Goal: Transaction & Acquisition: Purchase product/service

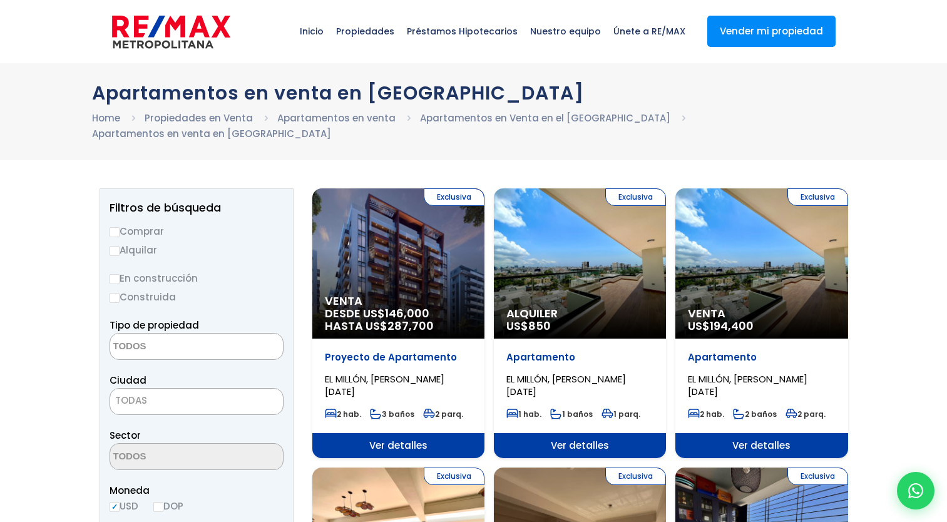
select select
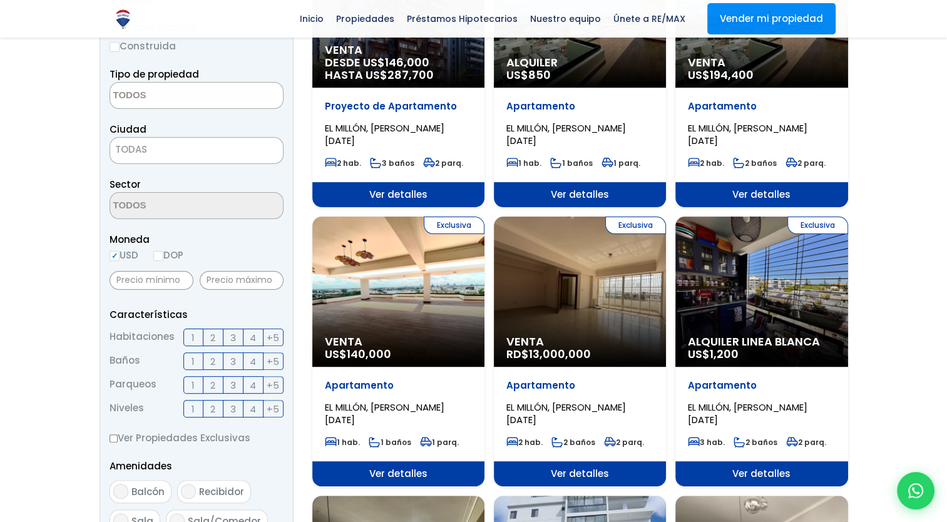
scroll to position [313, 0]
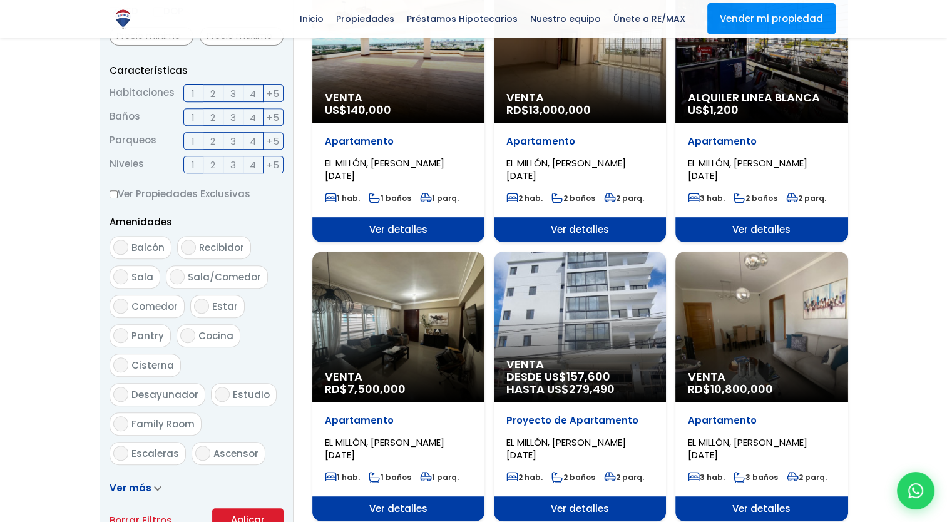
scroll to position [501, 0]
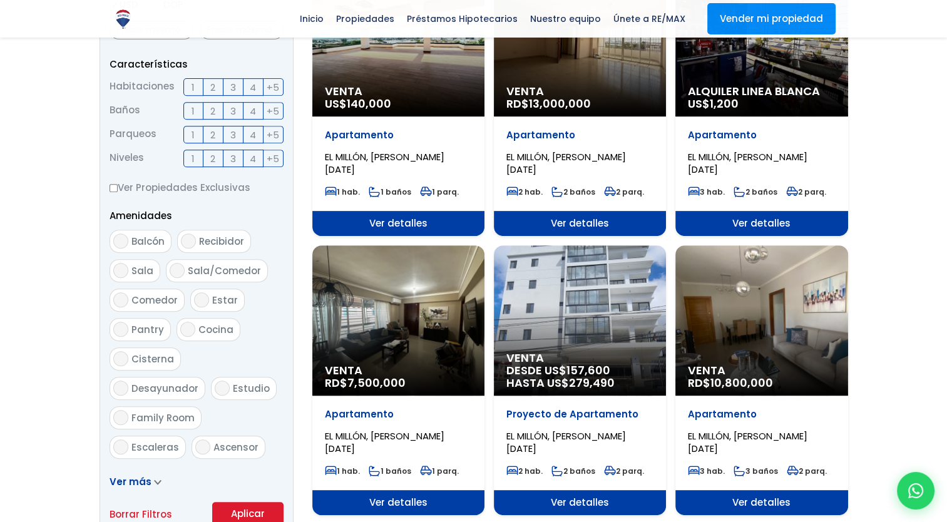
click at [212, 79] on span "2" at bounding box center [212, 87] width 5 height 16
click at [0, 0] on input "2" at bounding box center [0, 0] width 0 height 0
click at [207, 102] on label "2" at bounding box center [213, 111] width 20 height 18
click at [0, 0] on input "2" at bounding box center [0, 0] width 0 height 0
click at [193, 127] on span "1" at bounding box center [192, 135] width 3 height 16
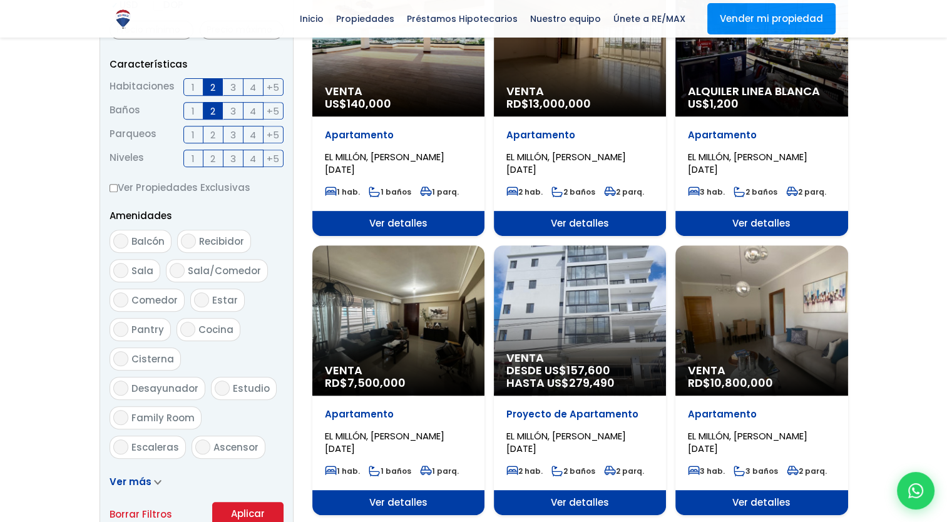
click at [0, 0] on input "1" at bounding box center [0, 0] width 0 height 0
click at [210, 127] on span "2" at bounding box center [212, 135] width 5 height 16
click at [0, 0] on input "2" at bounding box center [0, 0] width 0 height 0
click at [255, 502] on button "Aplicar" at bounding box center [247, 514] width 71 height 24
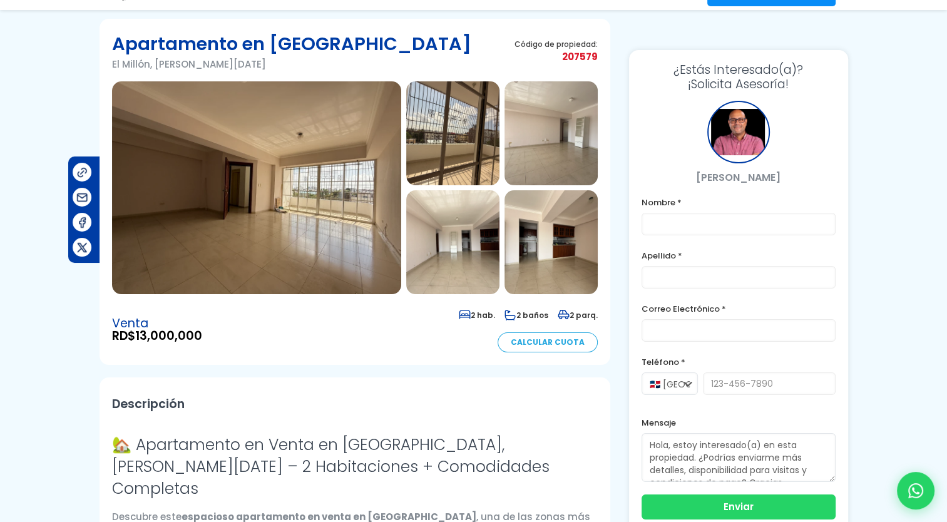
scroll to position [125, 0]
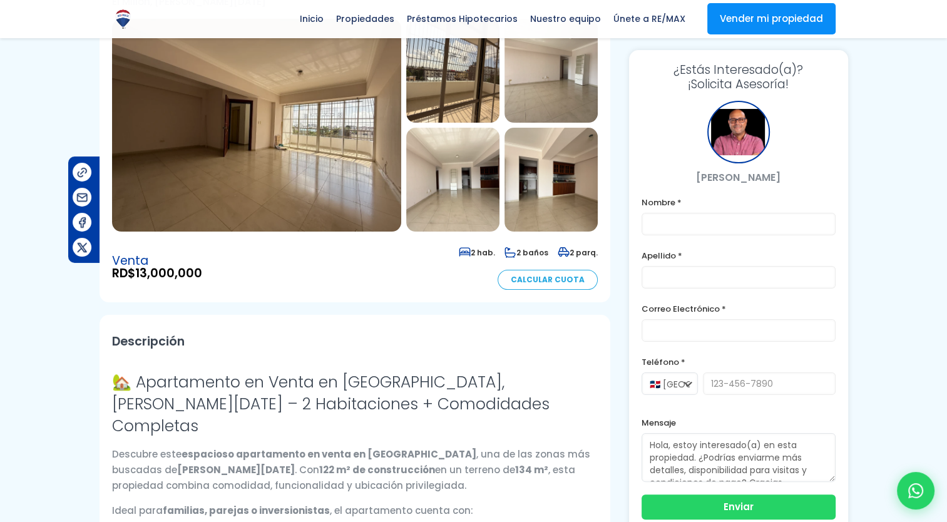
click at [457, 183] on img at bounding box center [452, 180] width 93 height 104
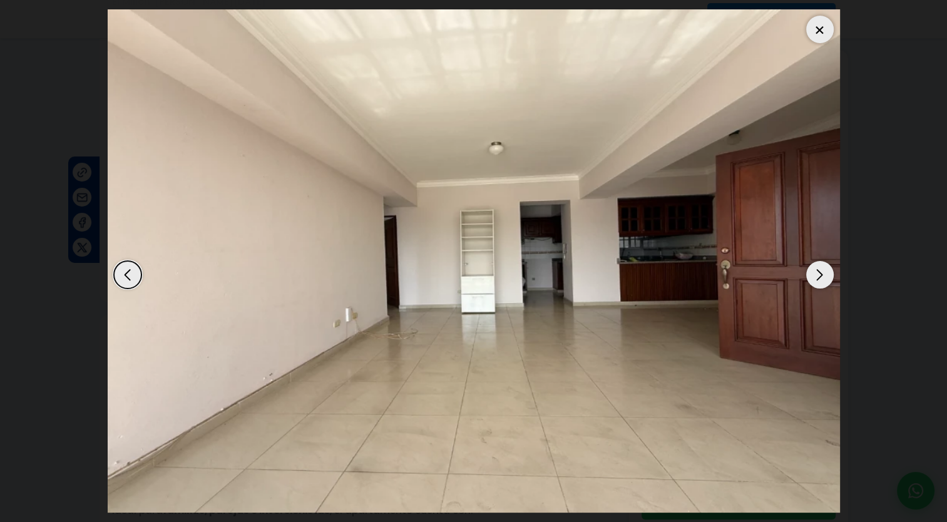
click at [819, 269] on div "Next slide" at bounding box center [820, 275] width 28 height 28
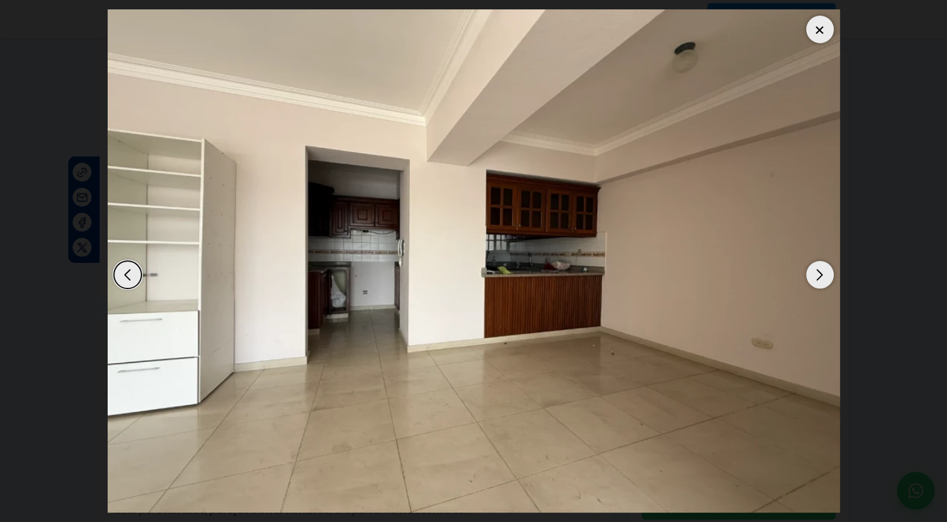
click at [819, 269] on div "Next slide" at bounding box center [820, 275] width 28 height 28
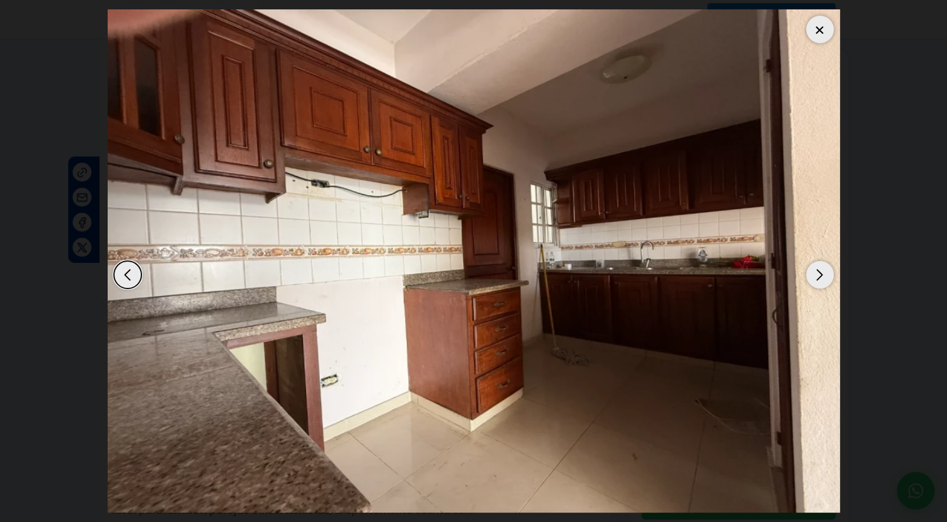
click at [820, 271] on div "Next slide" at bounding box center [820, 275] width 28 height 28
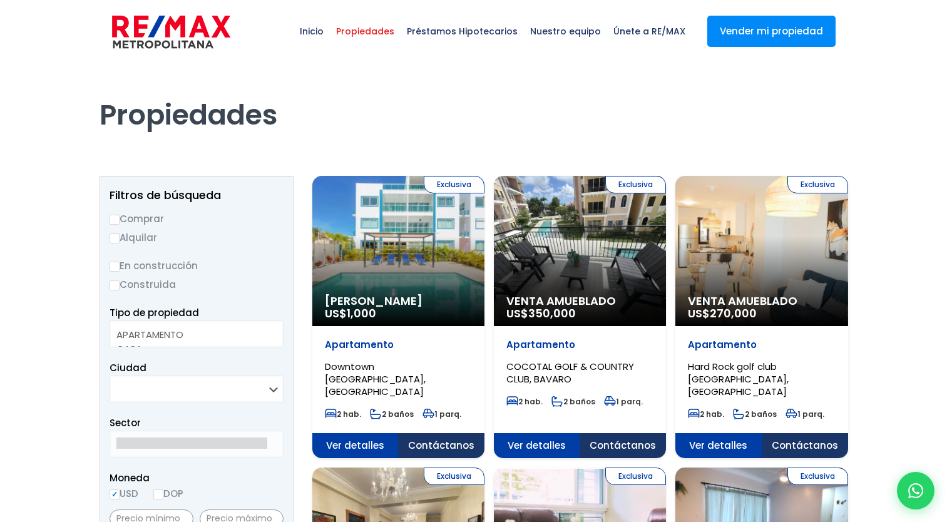
select select
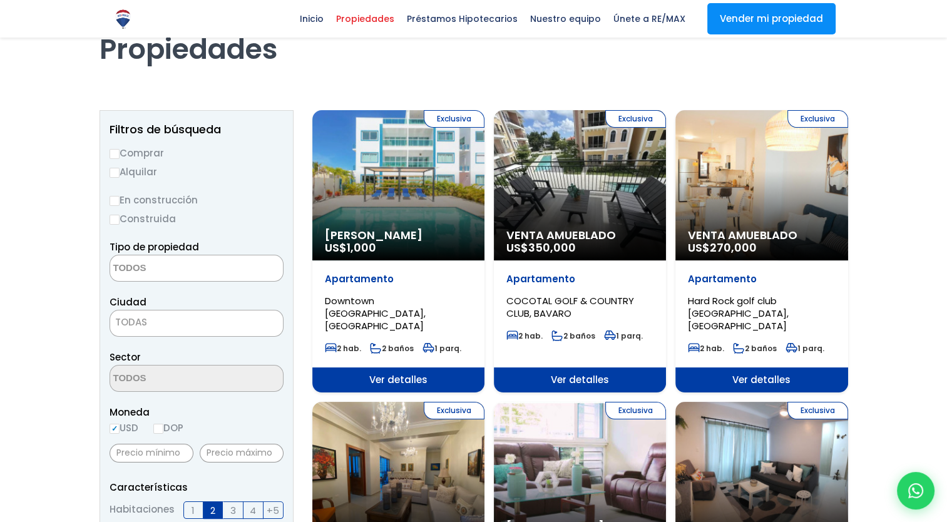
scroll to position [63, 0]
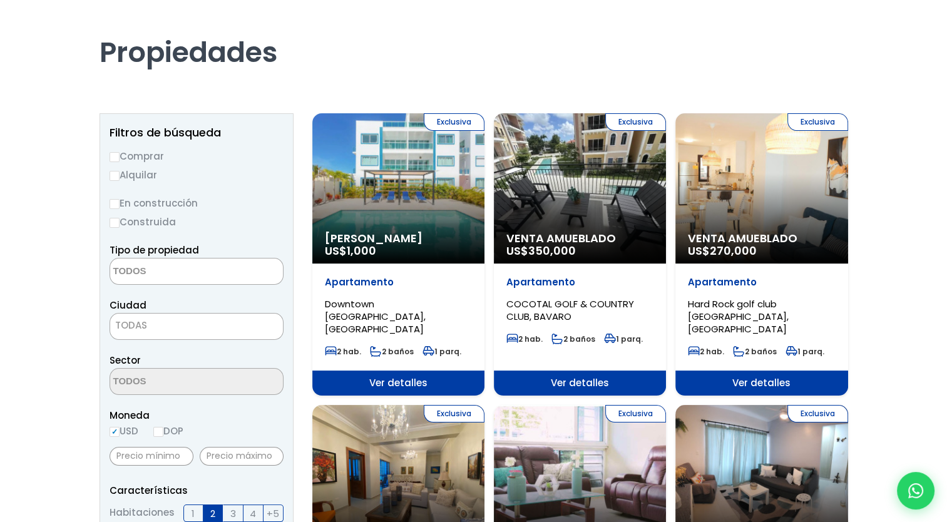
click at [115, 199] on input "En construcción" at bounding box center [115, 204] width 10 height 10
radio input "true"
click at [116, 205] on input "En construcción" at bounding box center [115, 204] width 10 height 10
click at [116, 222] on input "Construida" at bounding box center [115, 223] width 10 height 10
radio input "true"
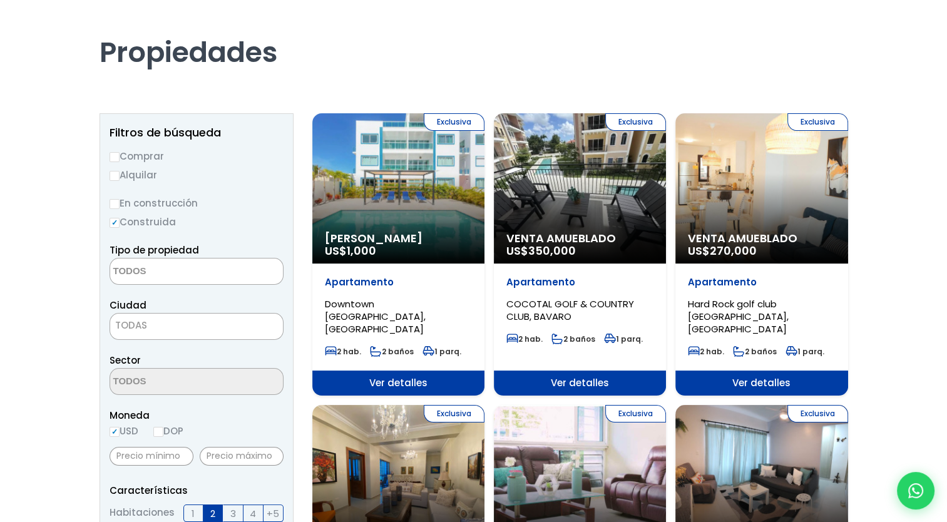
click at [117, 160] on input "Comprar" at bounding box center [115, 157] width 10 height 10
radio input "true"
click at [163, 276] on textarea "Search" at bounding box center [170, 271] width 121 height 27
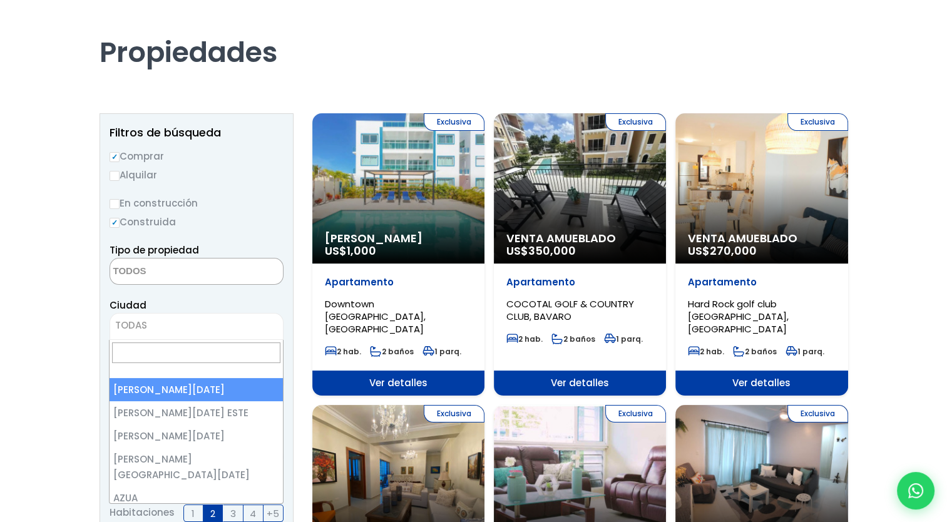
click at [190, 313] on span "TODAS" at bounding box center [197, 326] width 174 height 27
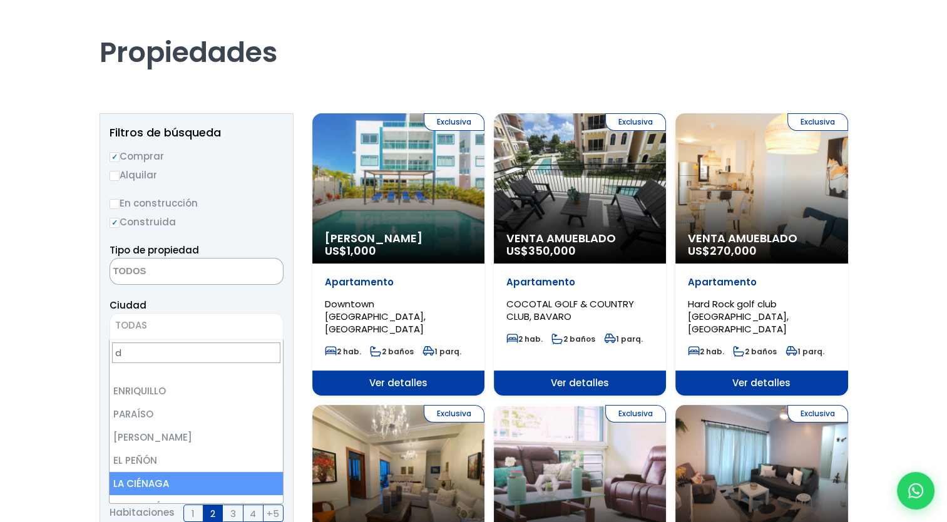
scroll to position [0, 0]
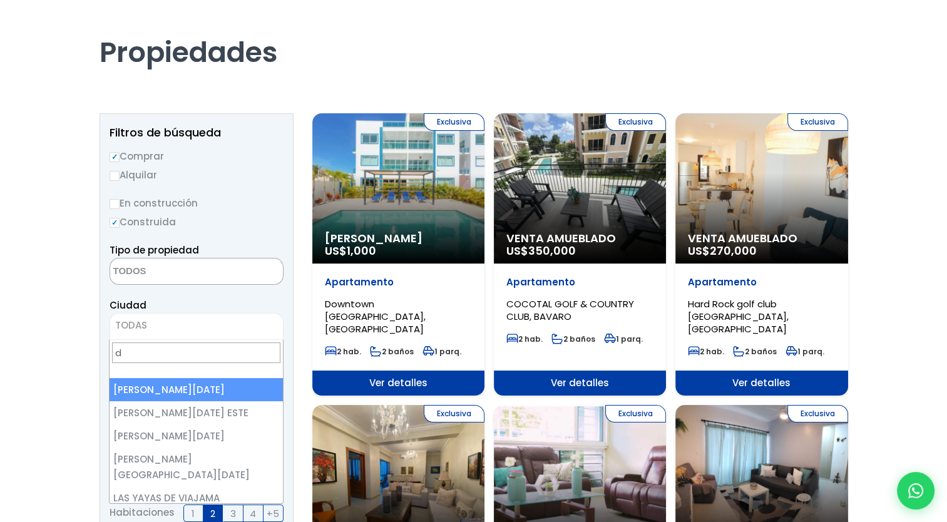
type input "d"
select select "1"
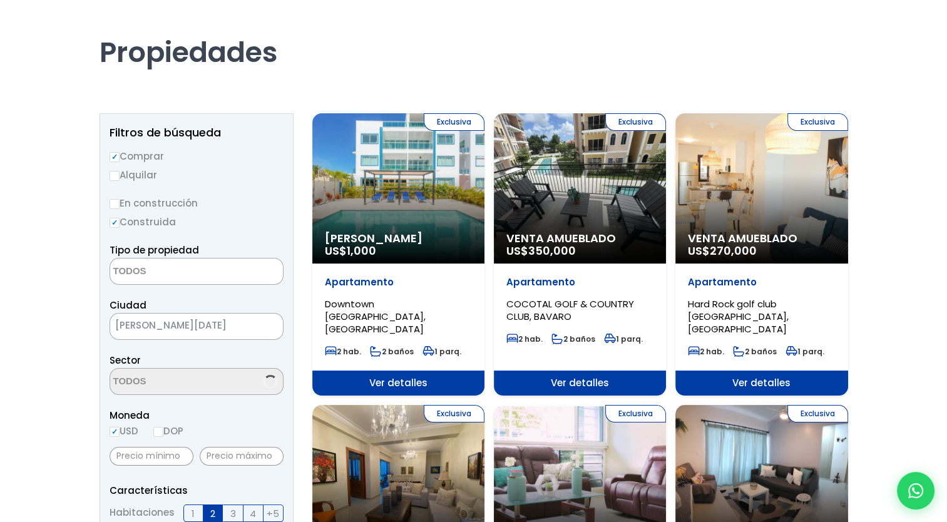
click at [228, 391] on span at bounding box center [197, 381] width 174 height 27
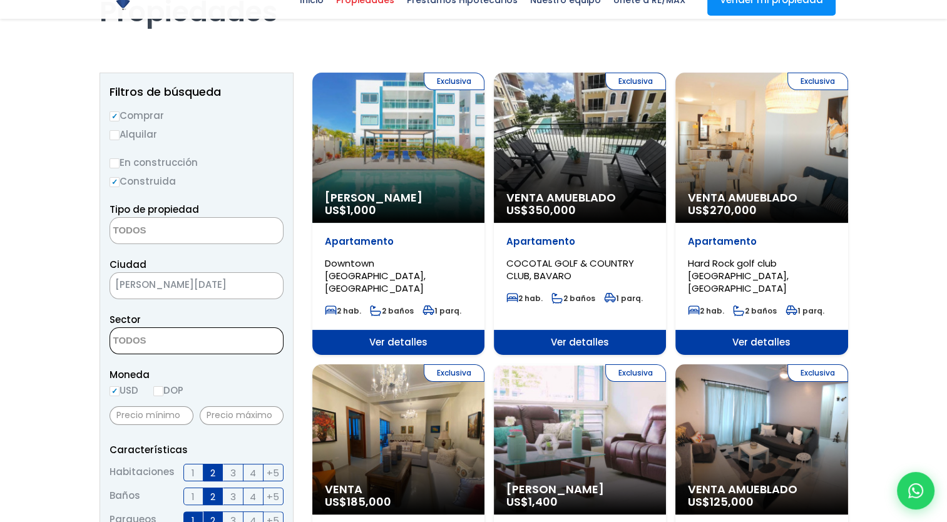
scroll to position [125, 0]
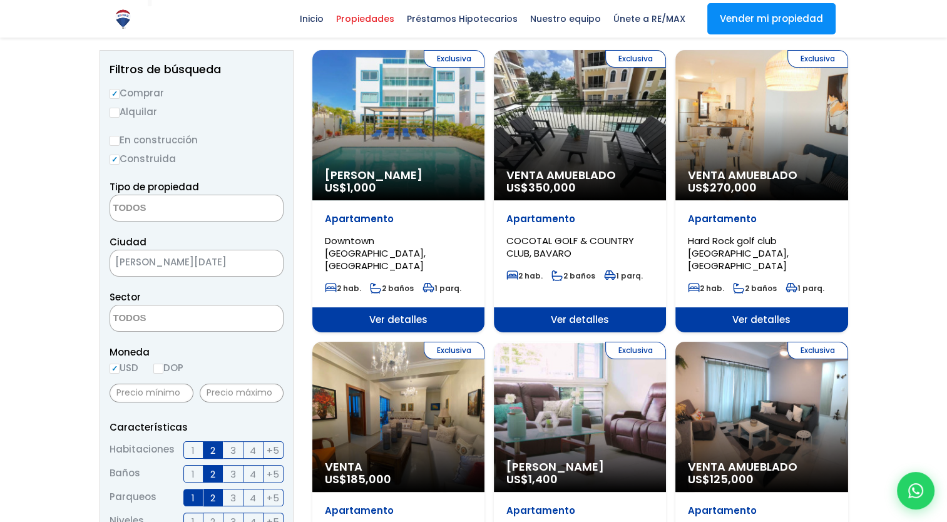
click at [163, 372] on input "DOP" at bounding box center [158, 369] width 10 height 10
radio input "true"
click at [118, 370] on input "USD" at bounding box center [115, 369] width 10 height 10
radio input "true"
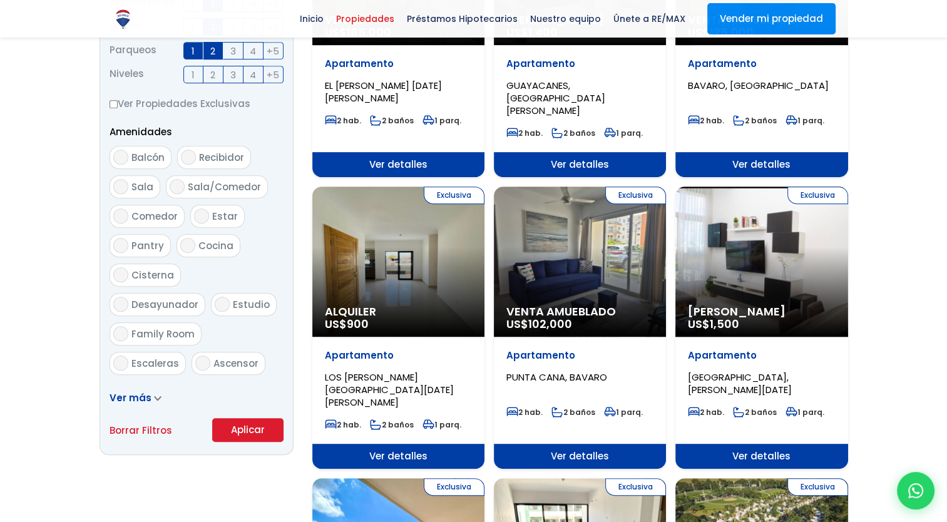
scroll to position [626, 0]
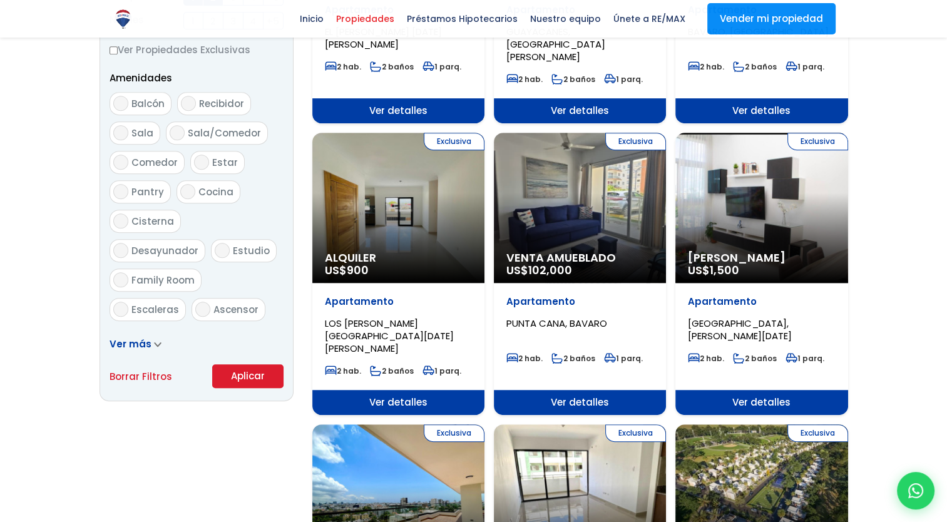
click at [227, 377] on button "Aplicar" at bounding box center [247, 376] width 71 height 24
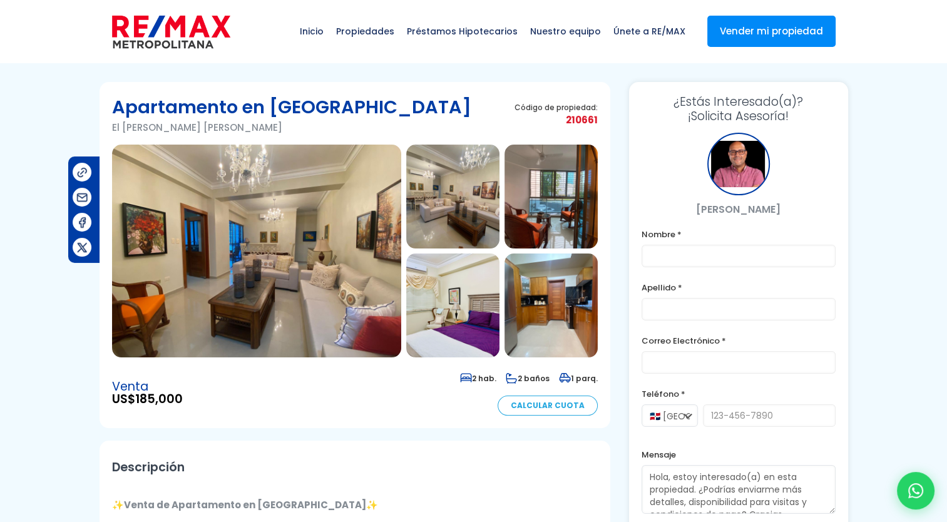
click at [297, 271] on img at bounding box center [256, 251] width 289 height 213
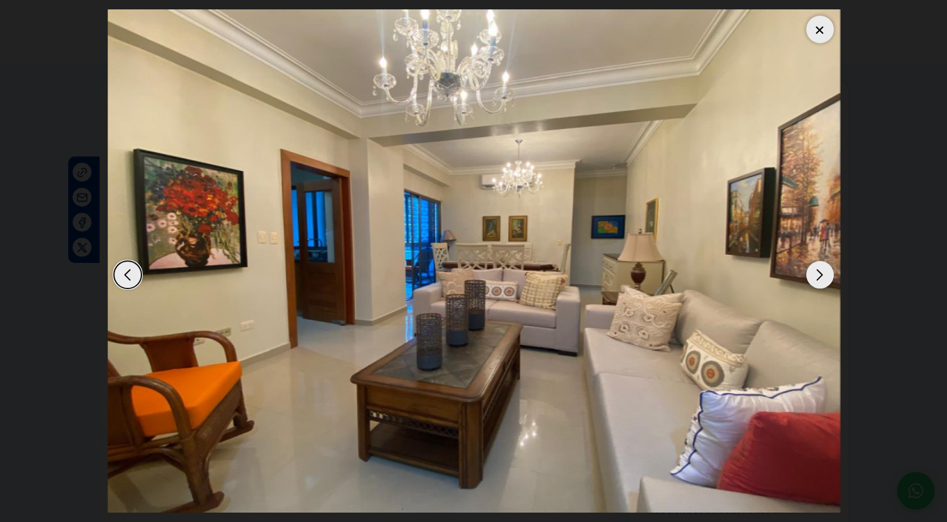
click at [812, 272] on div "Next slide" at bounding box center [820, 275] width 28 height 28
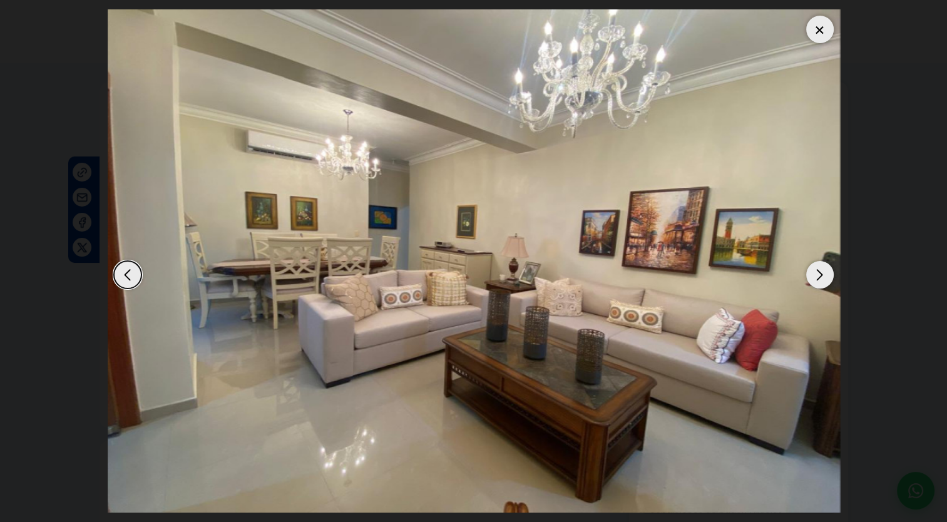
click at [812, 272] on div "Next slide" at bounding box center [820, 275] width 28 height 28
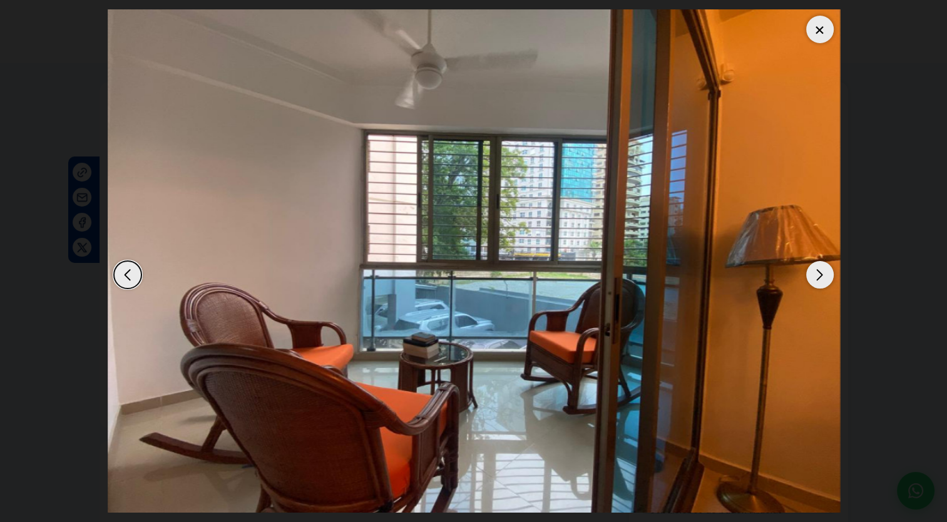
click at [812, 272] on div "Next slide" at bounding box center [820, 275] width 28 height 28
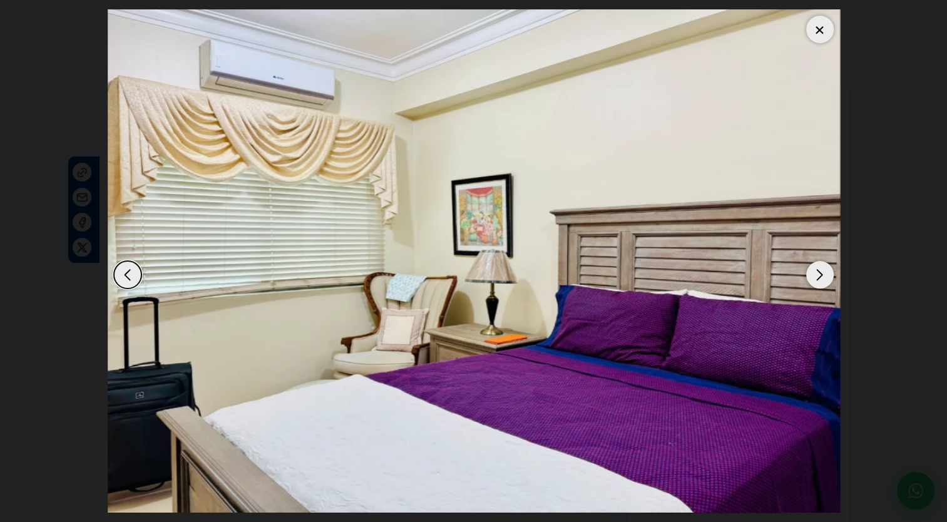
click at [123, 271] on div "Previous slide" at bounding box center [128, 275] width 28 height 28
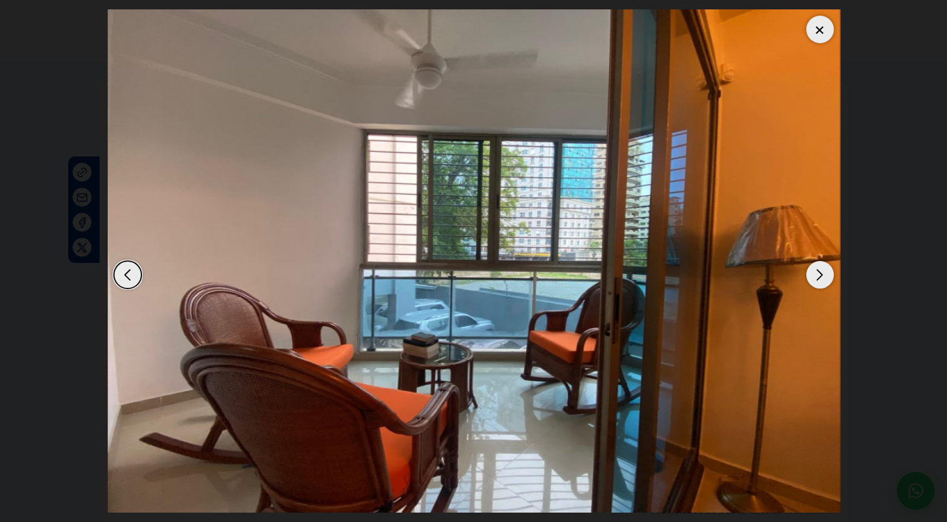
click at [808, 271] on div "Next slide" at bounding box center [820, 275] width 28 height 28
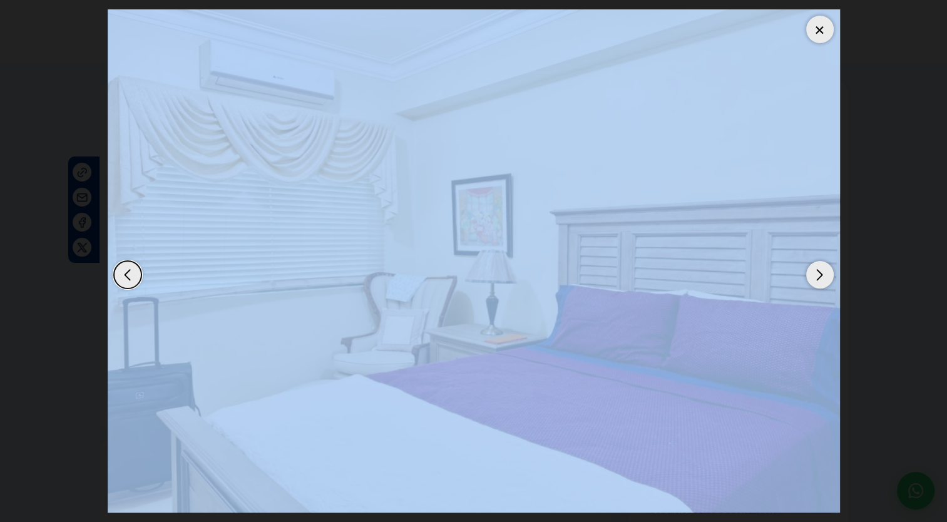
click at [808, 271] on div "Next slide" at bounding box center [820, 275] width 28 height 28
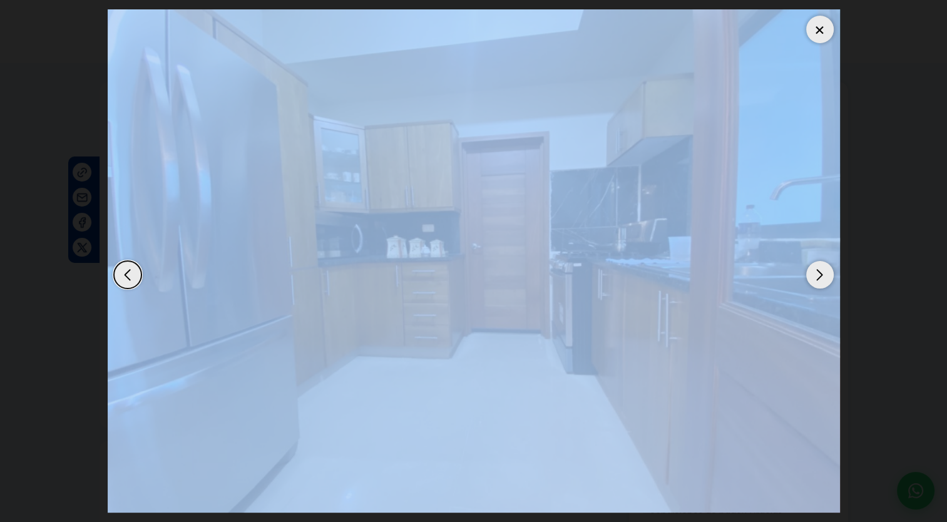
click at [822, 36] on div at bounding box center [820, 30] width 28 height 28
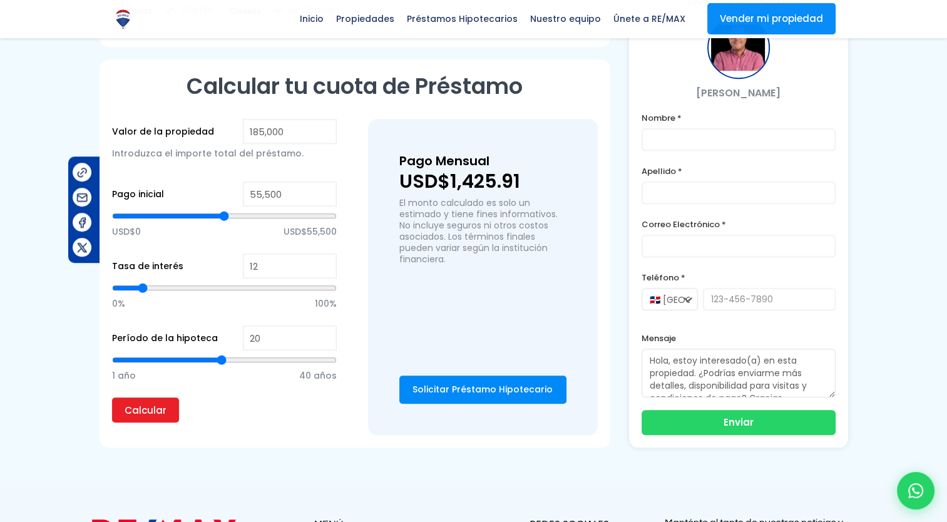
scroll to position [939, 0]
type input "90,102"
type input "90102"
type input "87,515"
type input "87515"
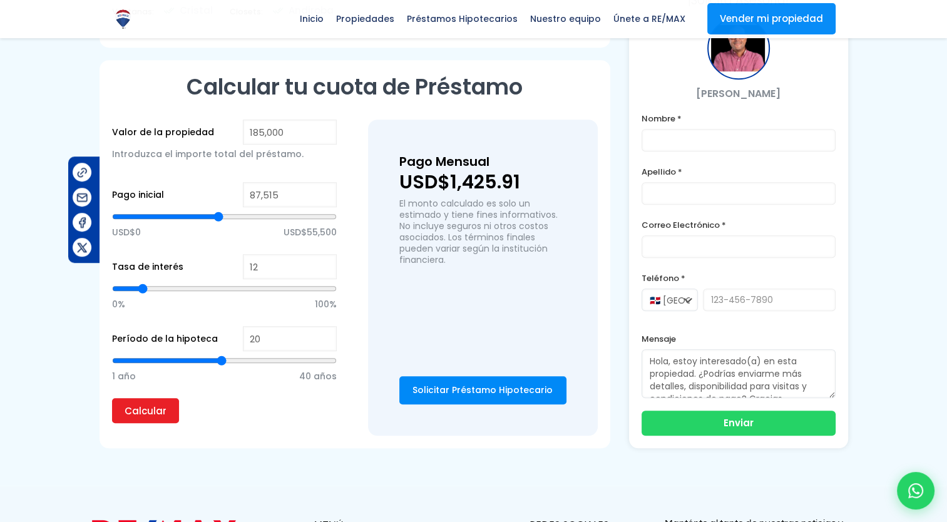
type input "80,186"
type input "80186"
type input "73,289"
type input "73289"
type input "66,391"
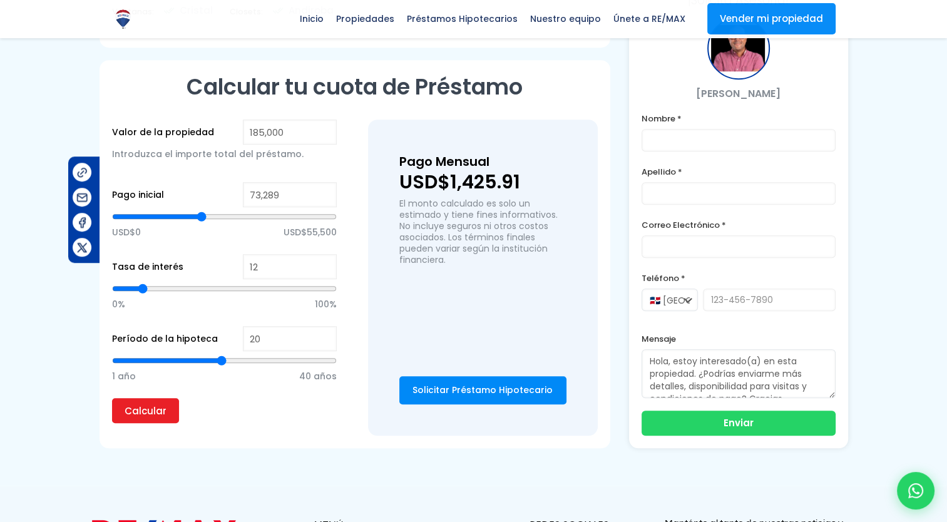
type input "66391"
type input "60,355"
type input "60355"
type input "55,182"
type input "55182"
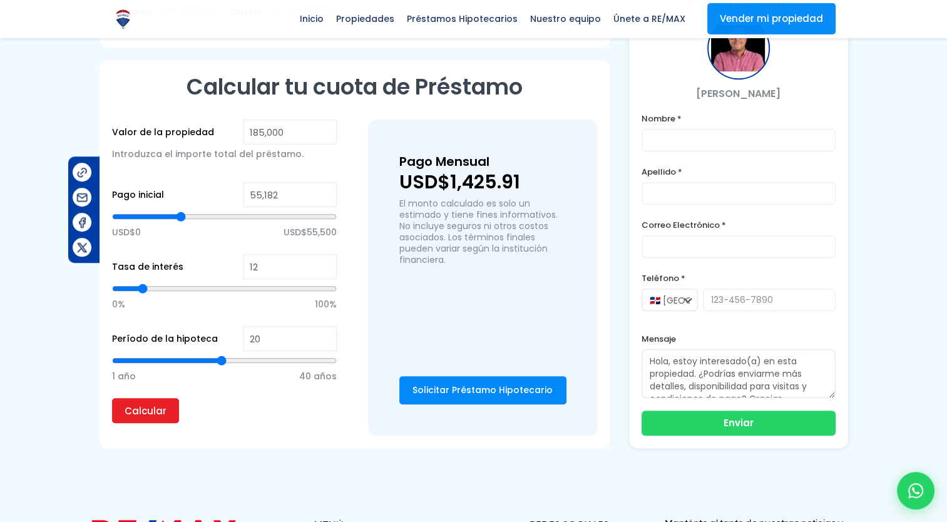
type input "52,595"
type input "52595"
type input "50,871"
type input "50871"
type input "50,440"
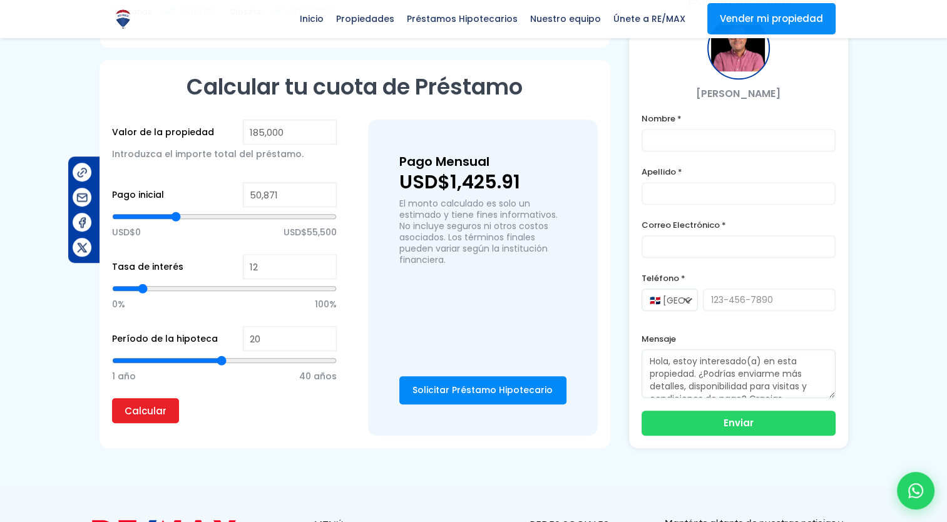
type input "50440"
type input "49,147"
type input "49147"
type input "47,853"
type input "47853"
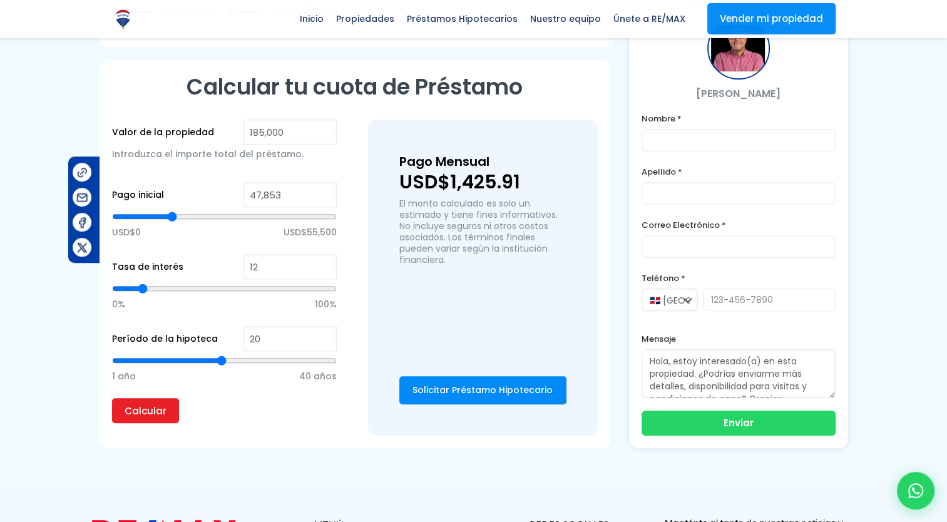
type input "45,698"
type input "45698"
type input "41,818"
type input "41818"
type input "38,369"
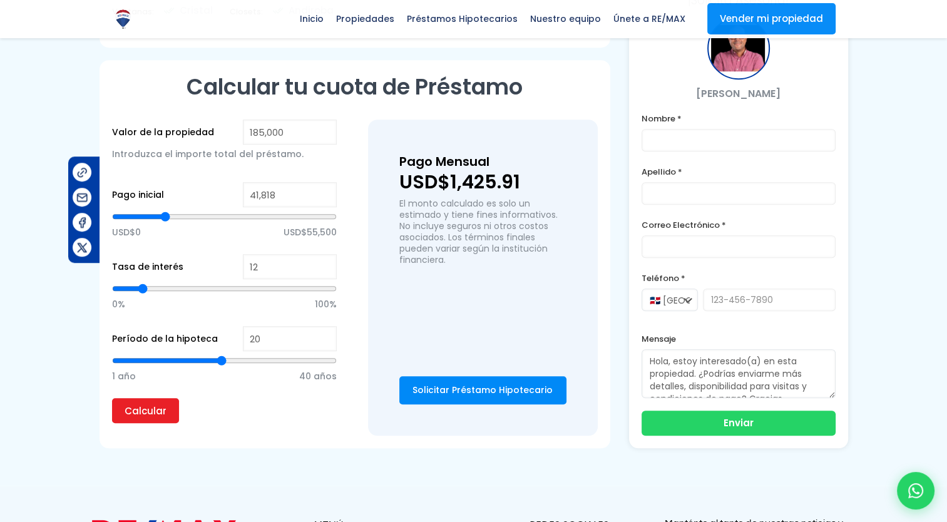
type input "38369"
type input "36,644"
type input "36644"
type input "34,489"
type input "34489"
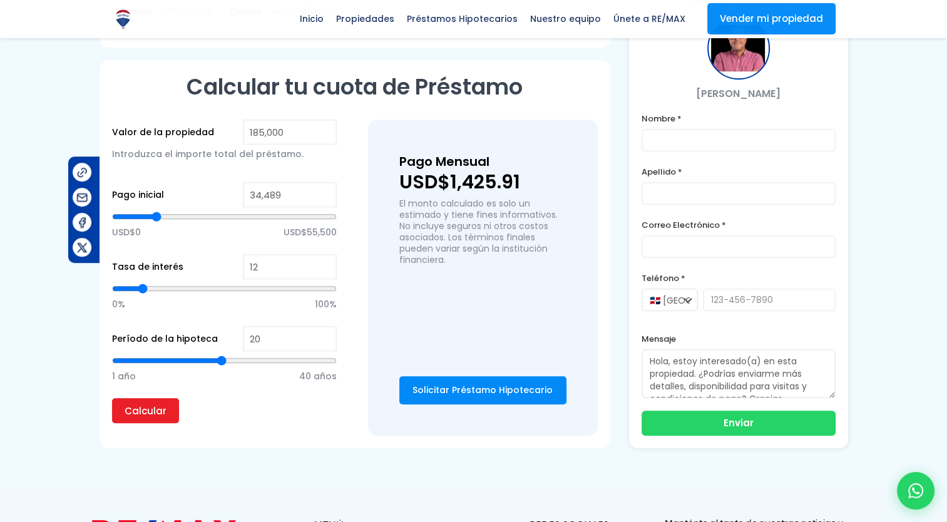
type input "33,627"
type input "33627"
type input "32,333"
type input "32333"
type input "30,609"
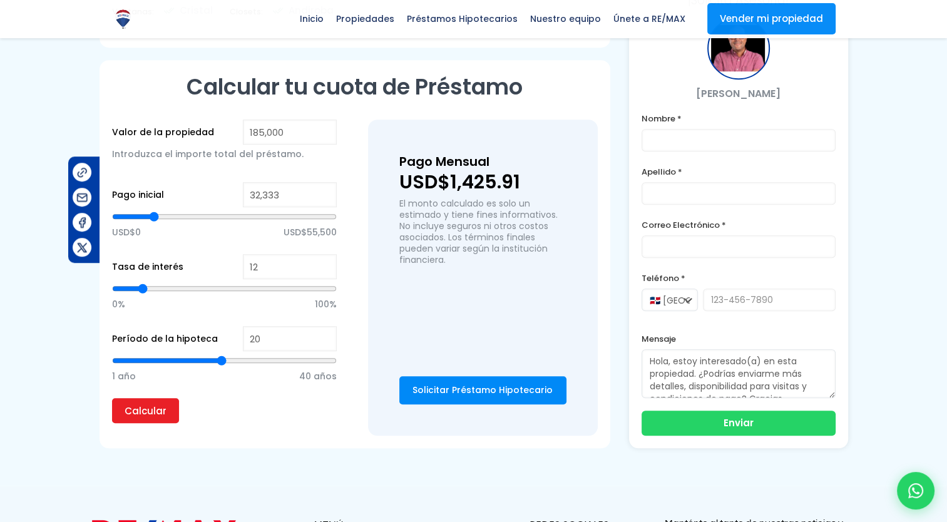
type input "30609"
type input "29,747"
type input "29747"
type input "28,453"
type input "28453"
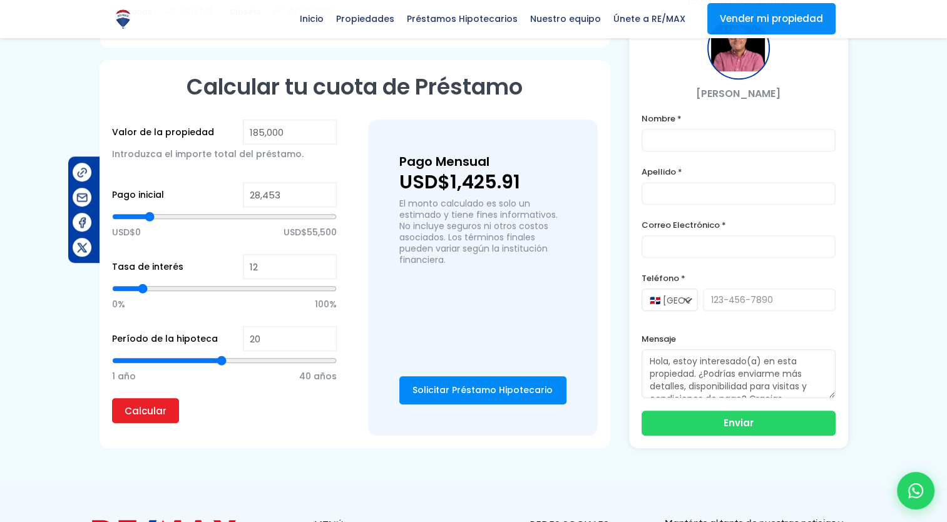
type input "28,022"
type input "28022"
type input "27,160"
type input "27160"
type input "26,729"
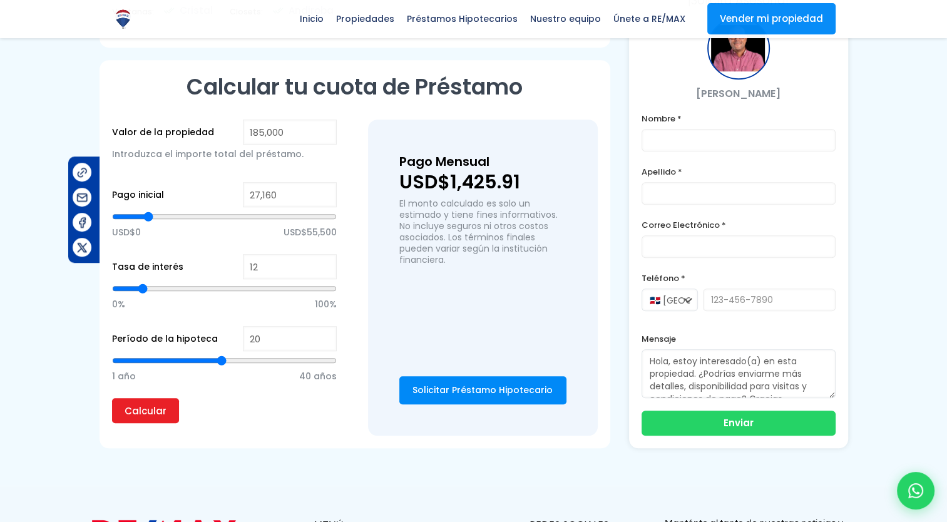
type input "26729"
type input "26,298"
type input "26298"
type input "25,867"
type input "25867"
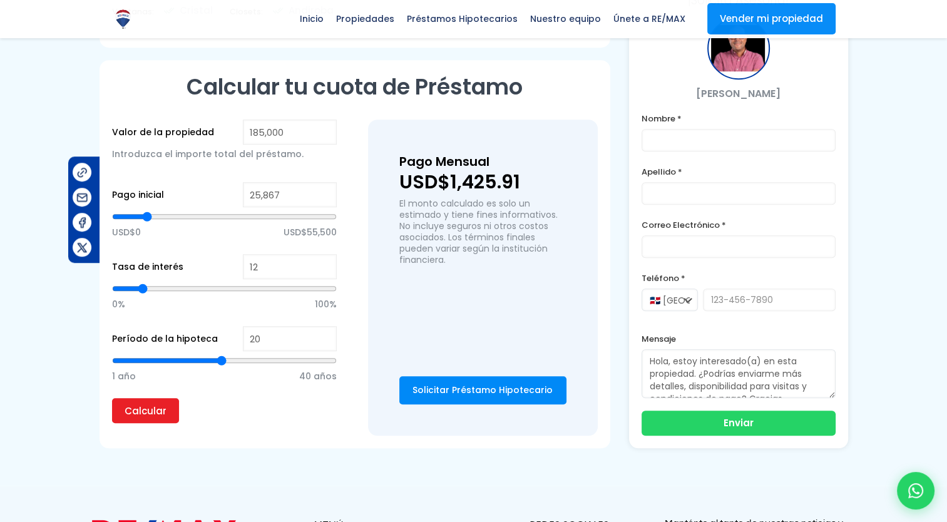
type input "25,435"
type input "25435"
type input "25,004"
type input "25004"
type input "24,573"
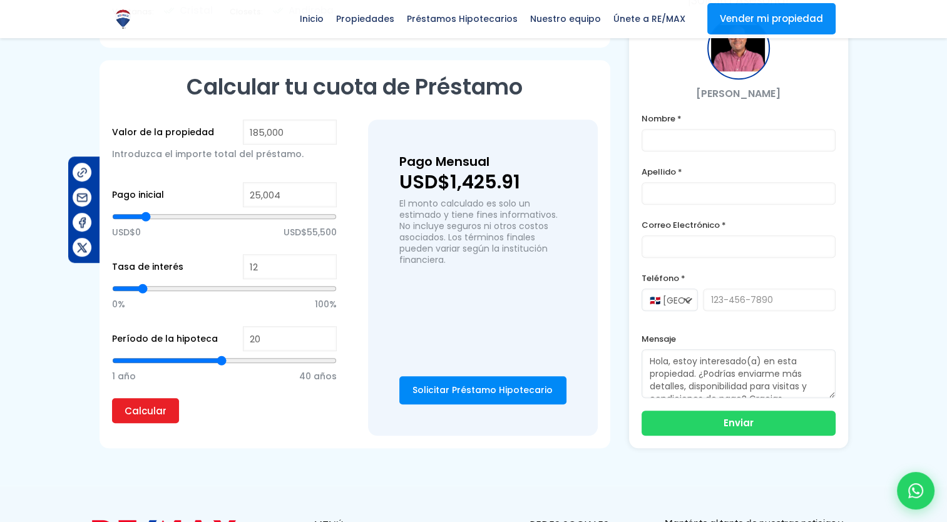
type input "24573"
type input "24,142"
type input "24142"
type input "23,711"
type input "23711"
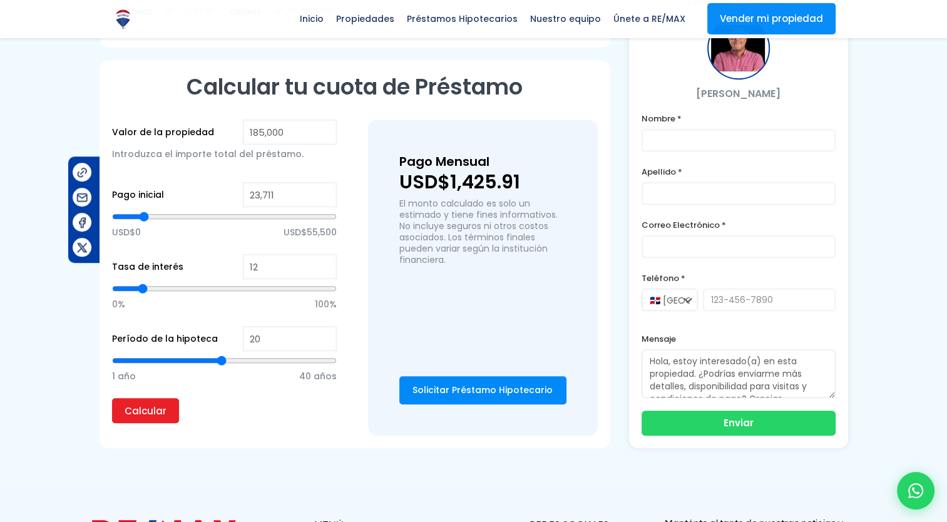
type input "23,280"
type input "23280"
type input "22,849"
type input "22849"
type input "22,418"
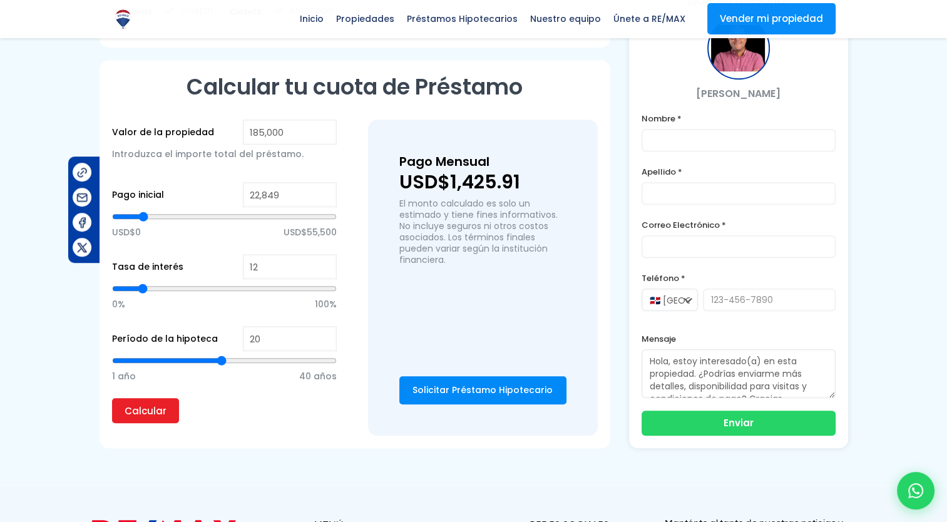
type input "22418"
type input "21,987"
type input "21987"
type input "21,555"
type input "21555"
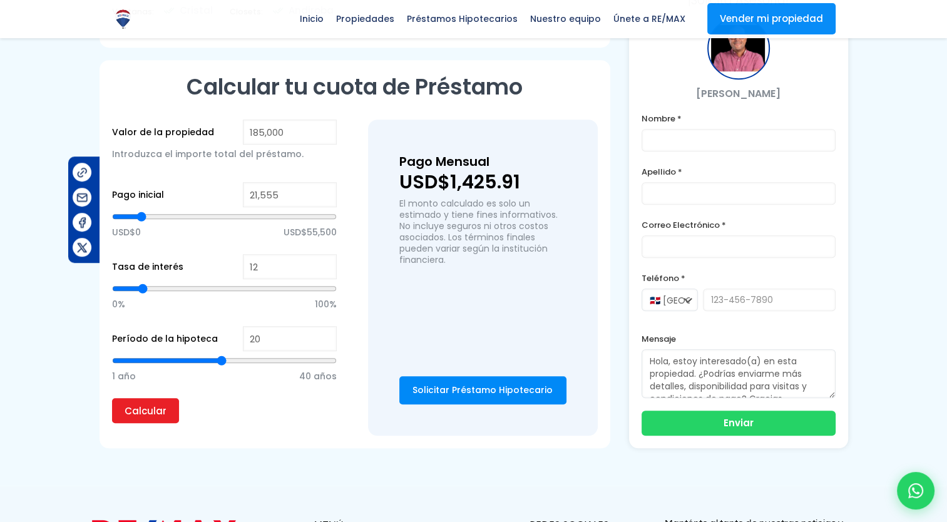
type input "21,124"
type input "21124"
type input "20,693"
type input "20693"
type input "21,555"
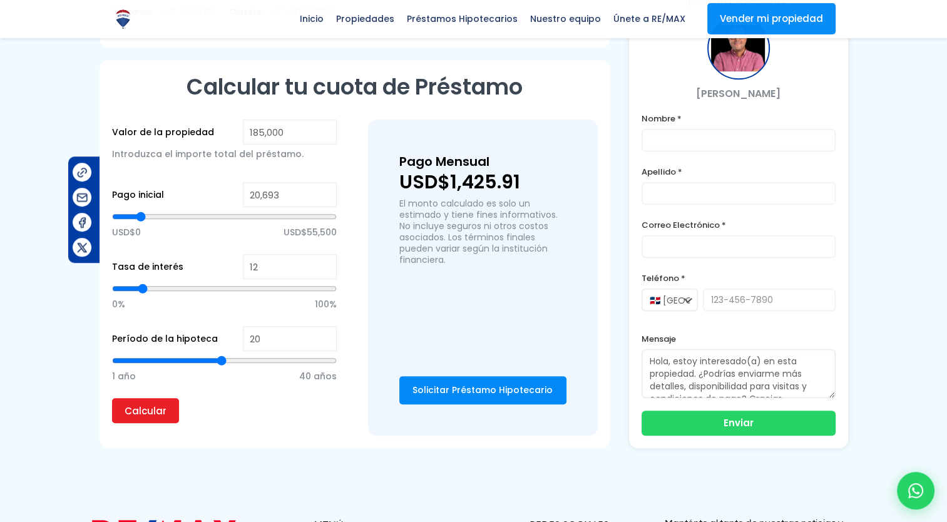
type input "21555"
type input "21,987"
type input "21987"
type input "22,418"
type input "22418"
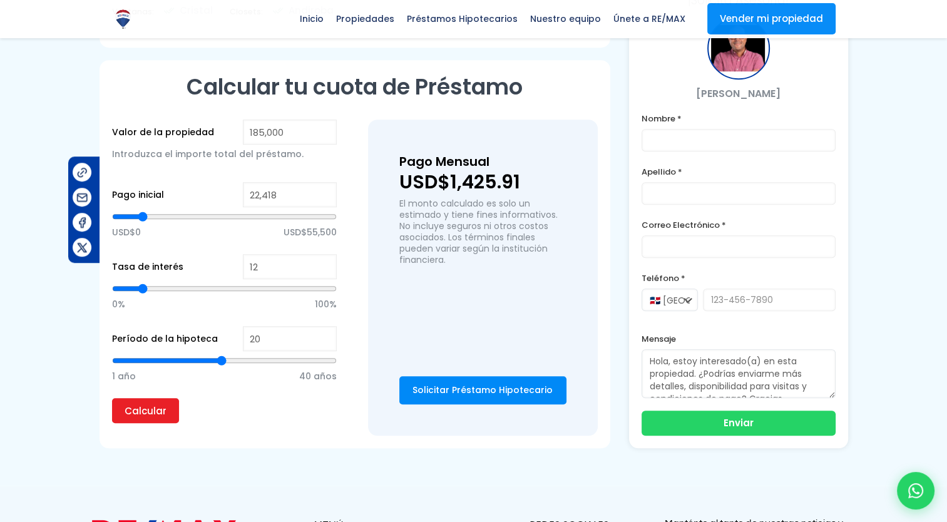
type input "22,849"
type input "22849"
type input "23,280"
type input "23280"
type input "23,711"
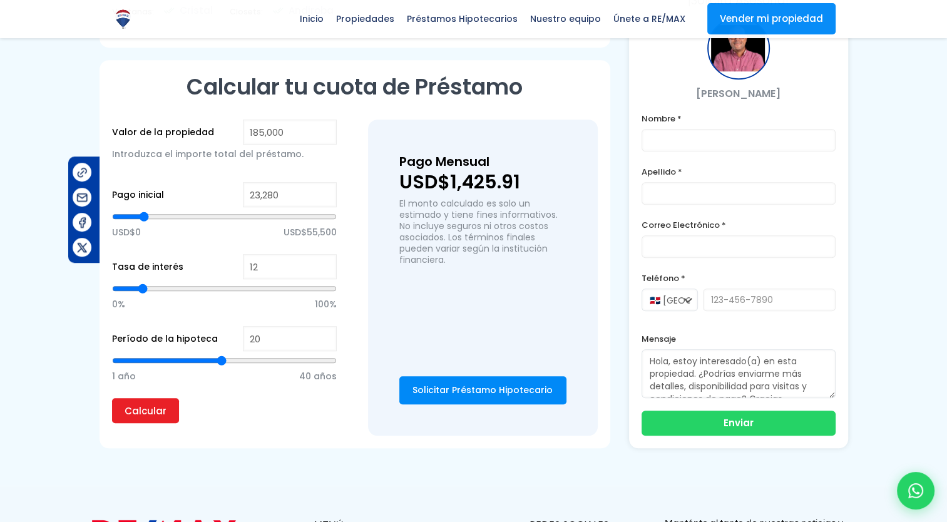
type input "23711"
type input "24,142"
type input "24142"
type input "24,573"
type input "24573"
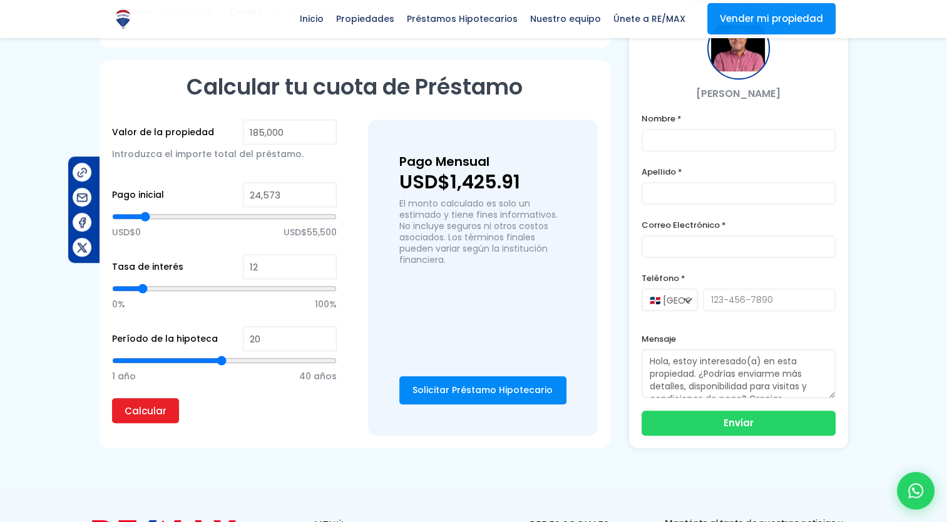
type input "25,004"
type input "25004"
type input "25,435"
type input "25435"
type input "25,867"
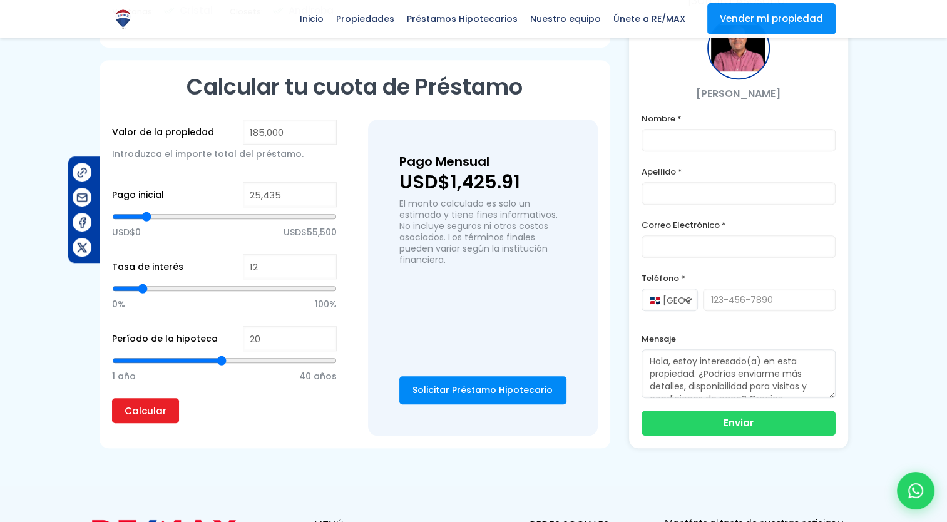
type input "25867"
type input "26,298"
type input "26298"
type input "26,729"
type input "26729"
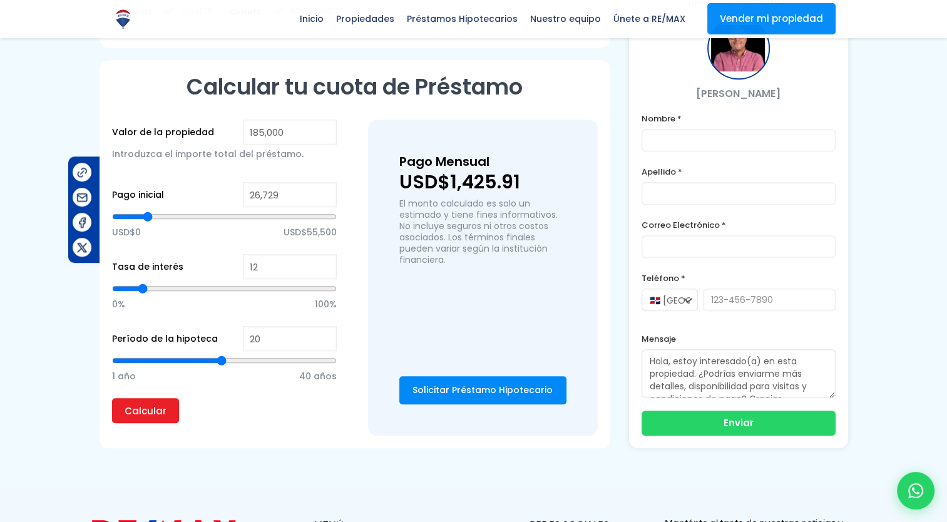
type input "27,160"
type input "27160"
type input "27,591"
type input "27591"
type input "28,022"
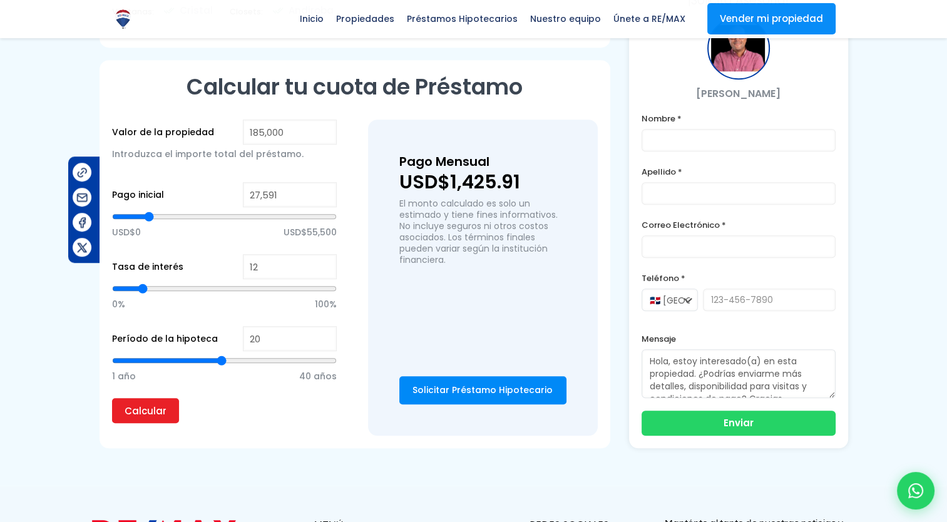
type input "28022"
type input "28,453"
type input "28453"
type input "28,884"
type input "28884"
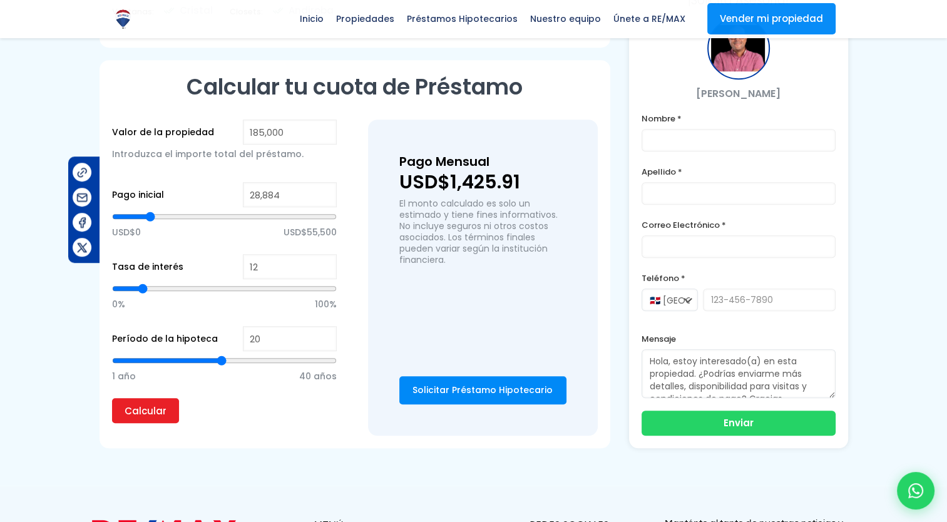
type input "29,315"
type input "29315"
type input "29,747"
type input "29747"
type input "30,178"
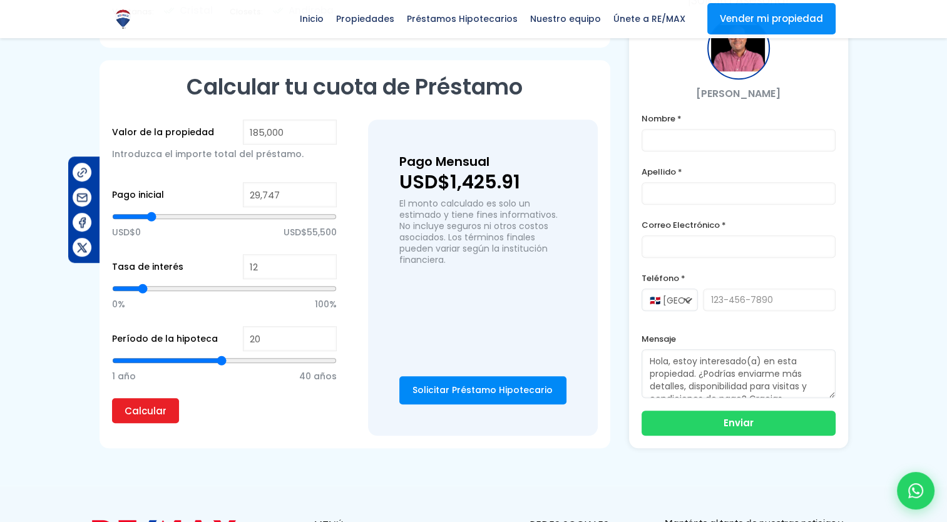
type input "30178"
type input "30,609"
type input "30609"
type input "31,040"
type input "31040"
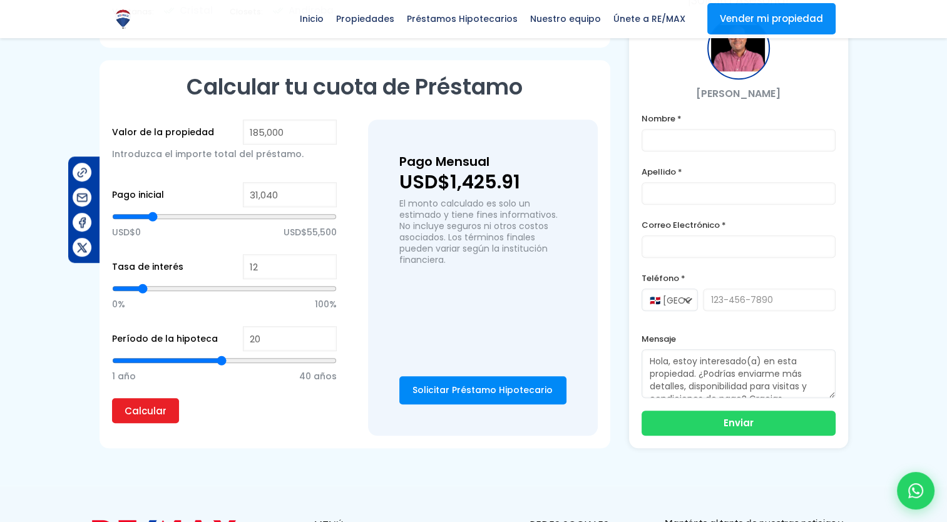
type input "31,471"
type input "31471"
type input "31,902"
type input "31902"
type input "32,333"
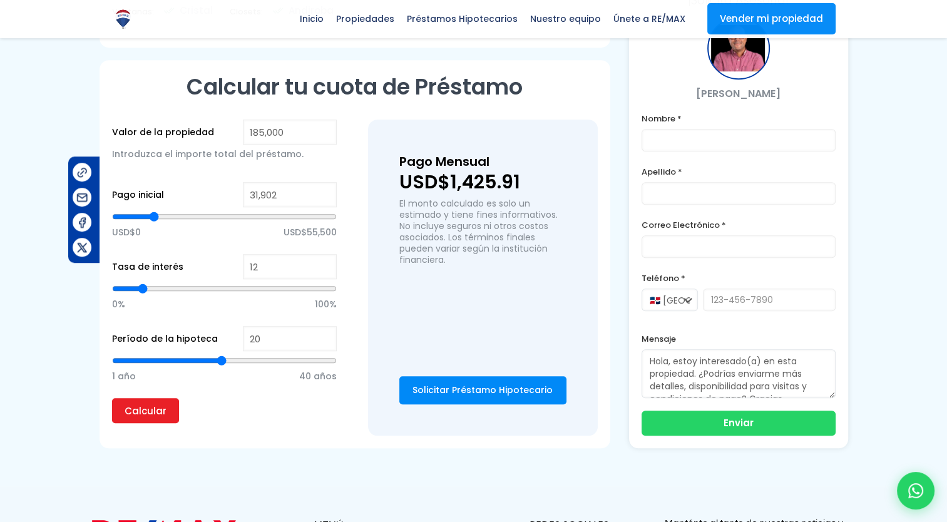
type input "32333"
type input "32,764"
type input "32764"
type input "33,195"
type input "33195"
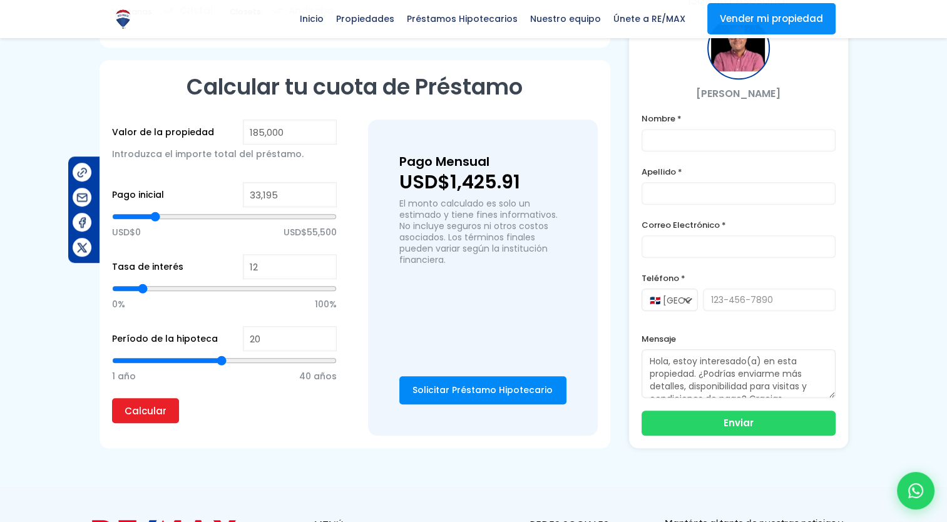
type input "33,627"
type input "33627"
type input "34,058"
type input "34058"
type input "34,489"
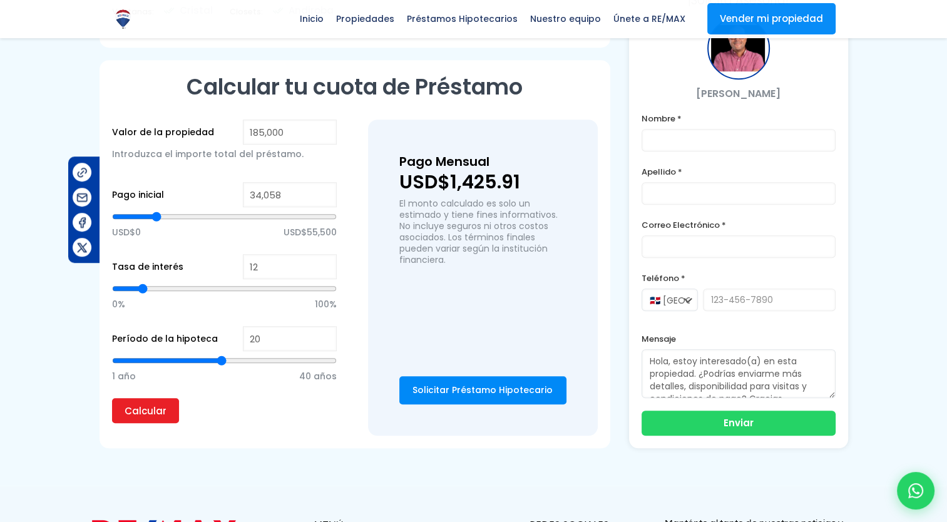
type input "34489"
type input "34,920"
type input "34920"
type input "35,782"
type input "35782"
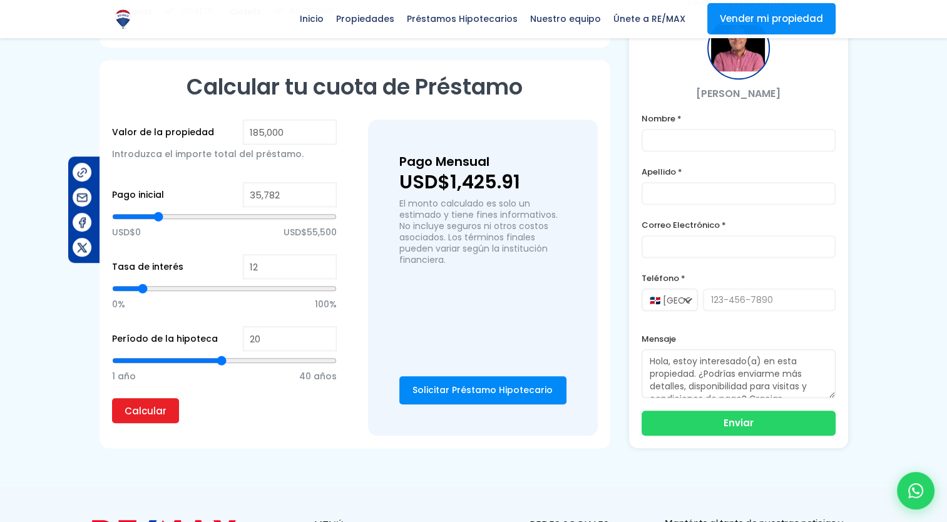
type input "37,075"
type input "37075"
type input "37,507"
type input "37507"
type input "38,369"
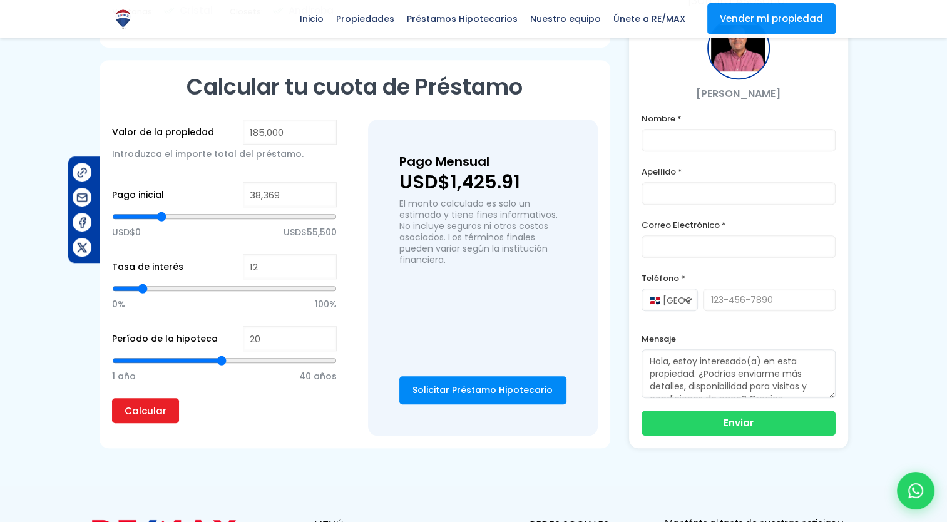
drag, startPoint x: 221, startPoint y: 216, endPoint x: 161, endPoint y: 214, distance: 60.1
type input "38369"
click at [161, 214] on input "range" at bounding box center [224, 216] width 225 height 13
type input "38,800"
type input "38800"
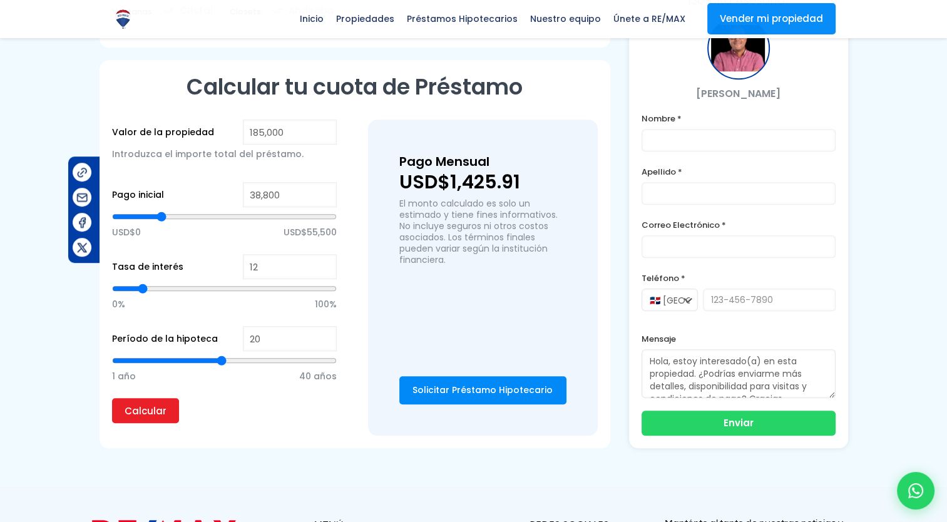
type input "39,231"
type input "39231"
type input "39,662"
type input "39662"
type input "40,524"
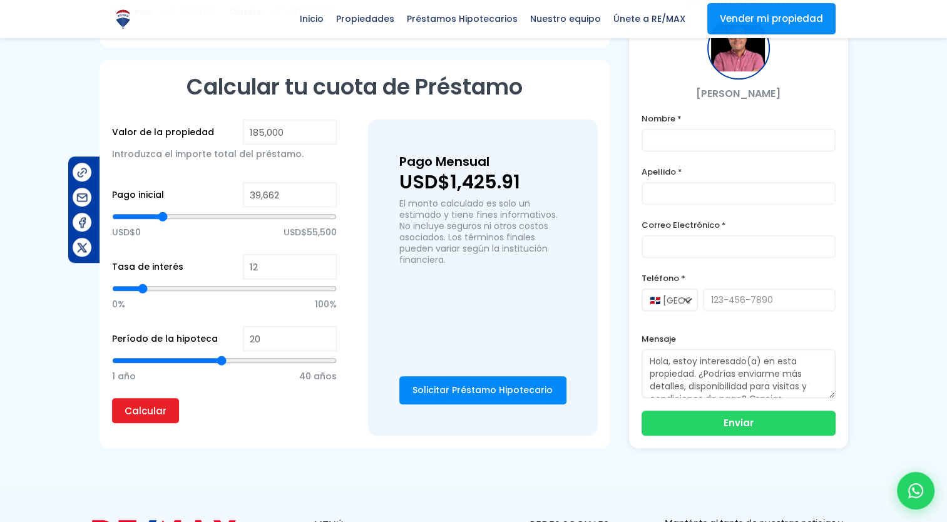
type input "40524"
type input "41,387"
type input "41387"
type input "40,955"
type input "40955"
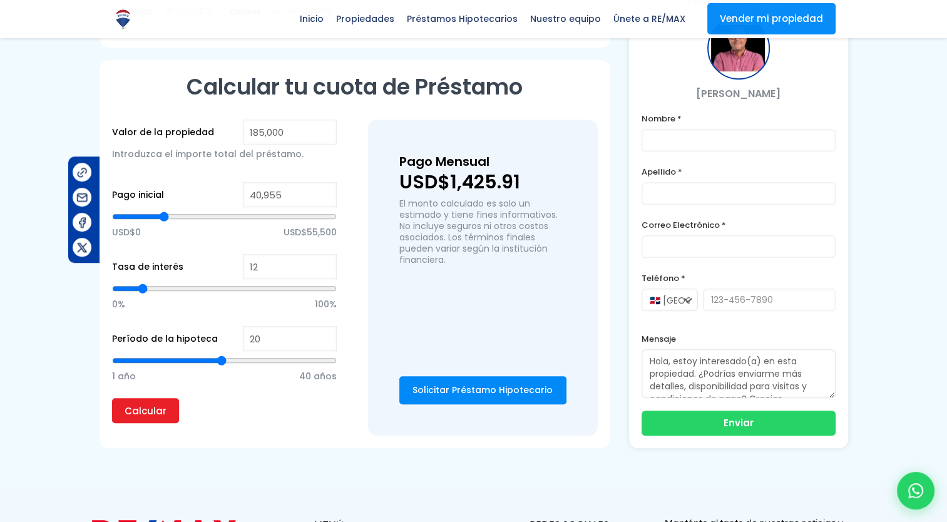
type input "40,524"
type input "40524"
type input "40,093"
type input "40093"
type input "39,662"
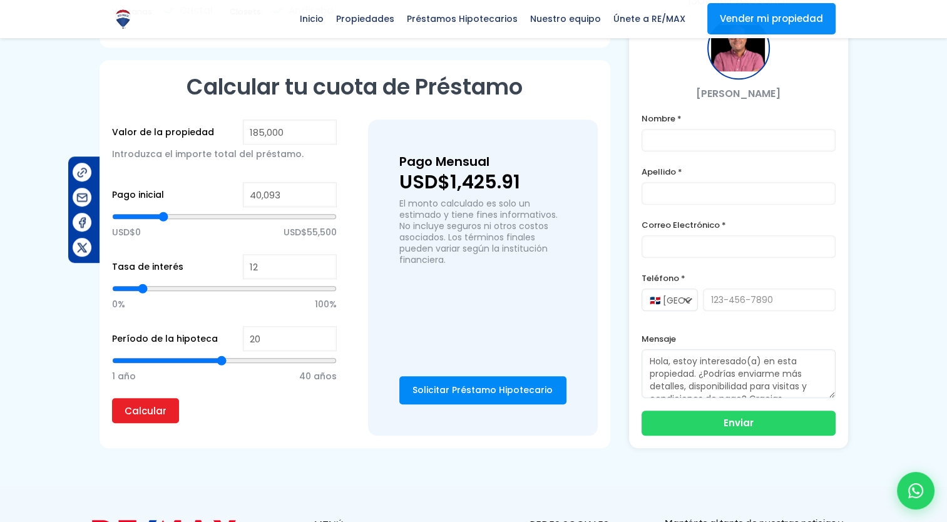
type input "39662"
type input "39,231"
type input "39231"
type input "39,662"
type input "39662"
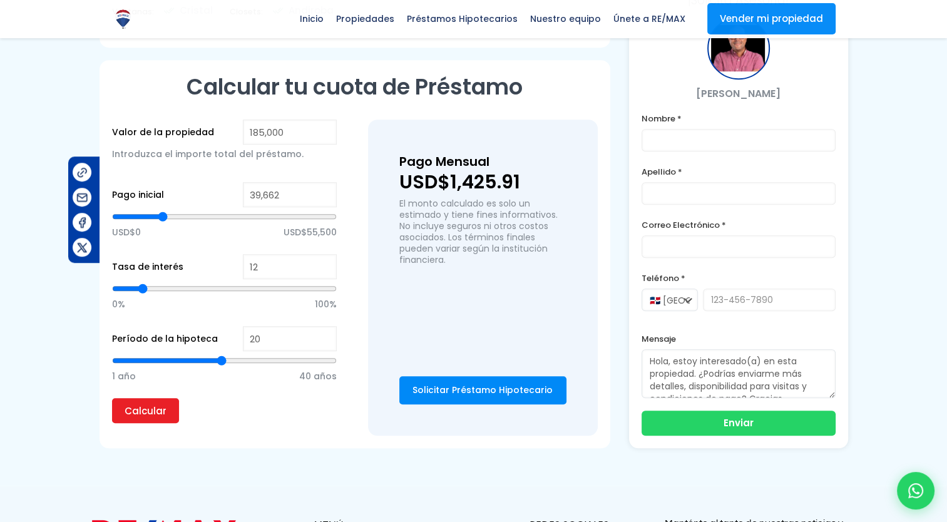
type input "40,093"
type input "40093"
type input "40,524"
type input "40524"
type input "40,955"
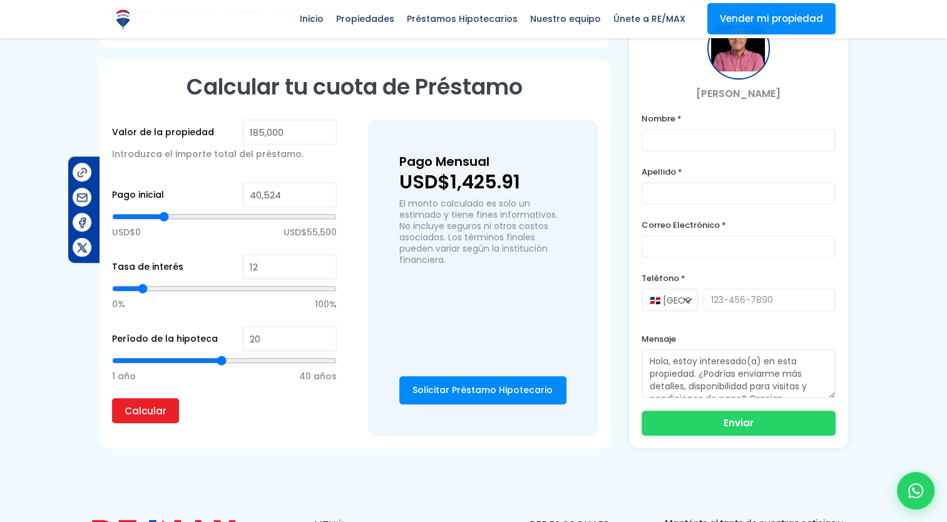
type input "40955"
type input "41,387"
type input "41387"
click at [165, 219] on input "range" at bounding box center [224, 216] width 225 height 13
drag, startPoint x: 294, startPoint y: 197, endPoint x: 0, endPoint y: 106, distance: 308.0
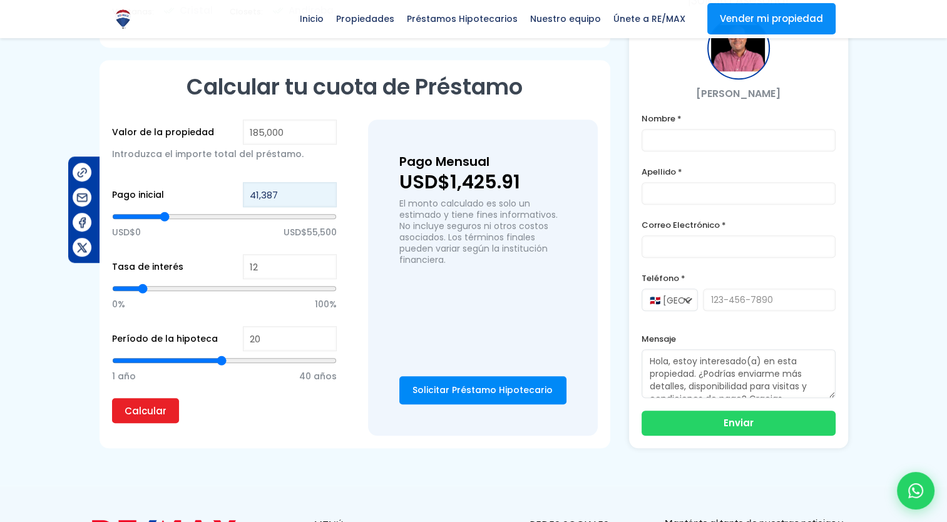
type input "3"
type input "37"
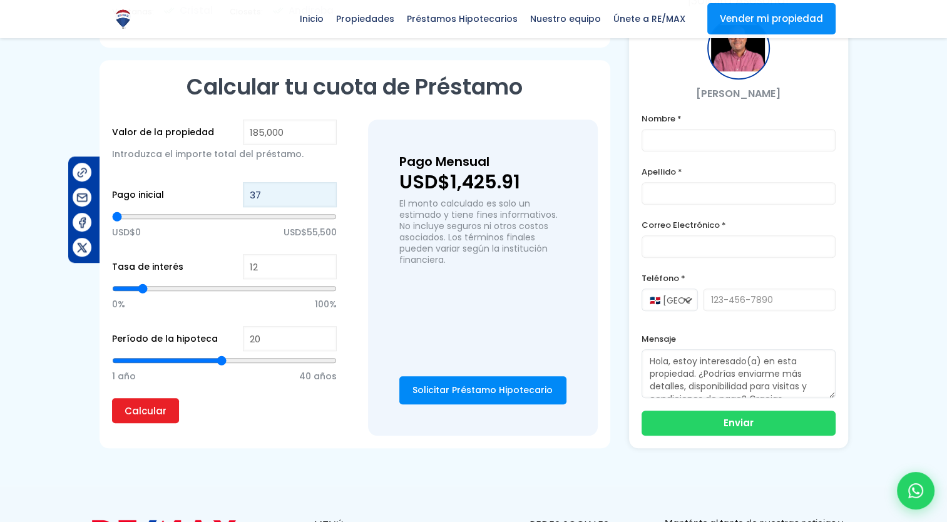
type input "370"
type input "3,700"
type input "3700"
type input "37,000"
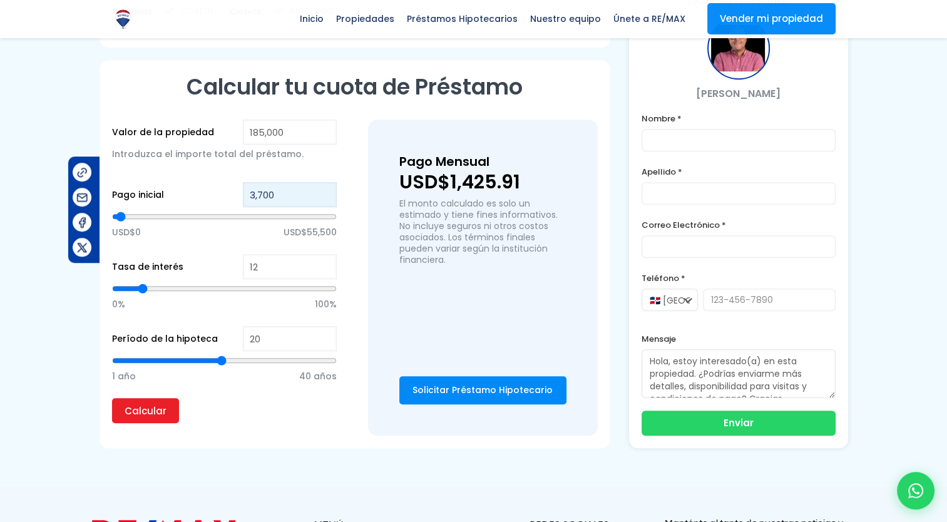
type input "37000"
type input "37,000"
type input "13"
type input "14"
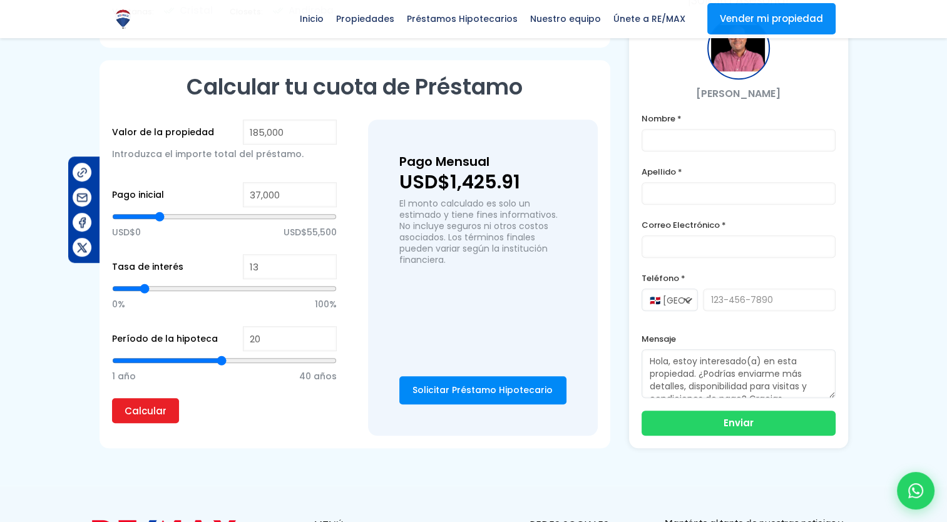
type input "14"
type input "16"
type input "18"
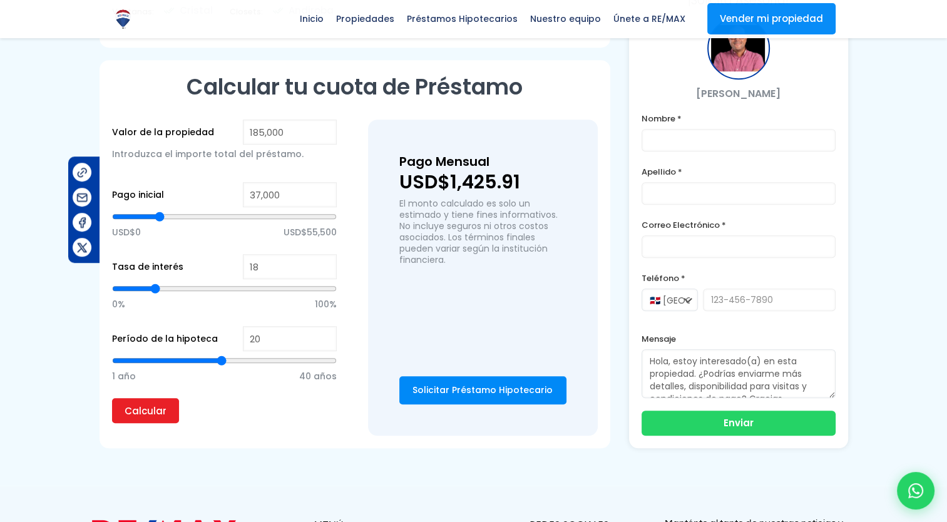
type input "19"
click at [143, 283] on input "range" at bounding box center [224, 288] width 225 height 13
click at [139, 404] on input "Calcular" at bounding box center [145, 410] width 67 height 25
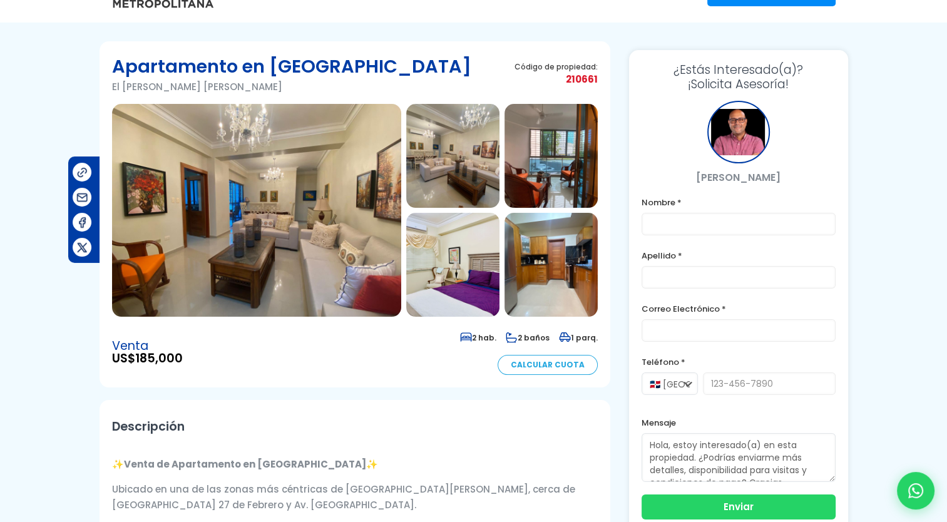
scroll to position [63, 0]
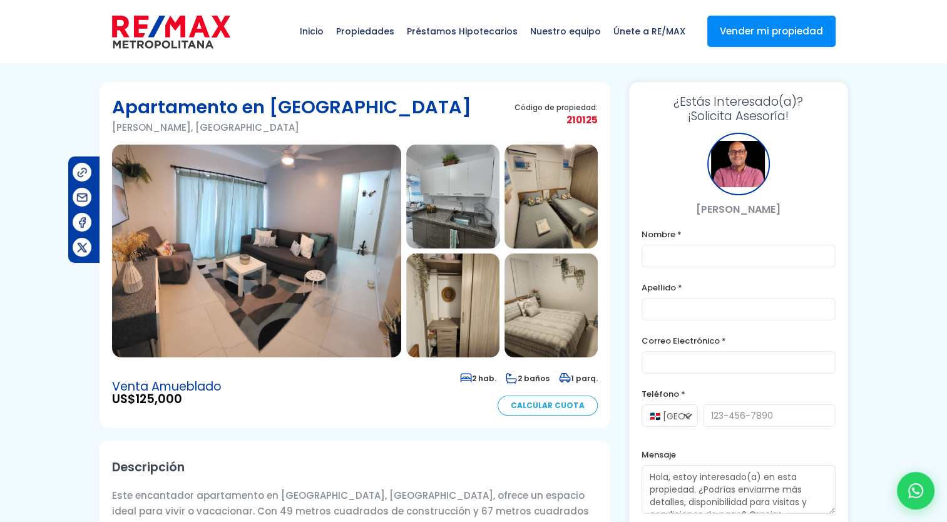
click at [471, 308] on img at bounding box center [452, 305] width 93 height 104
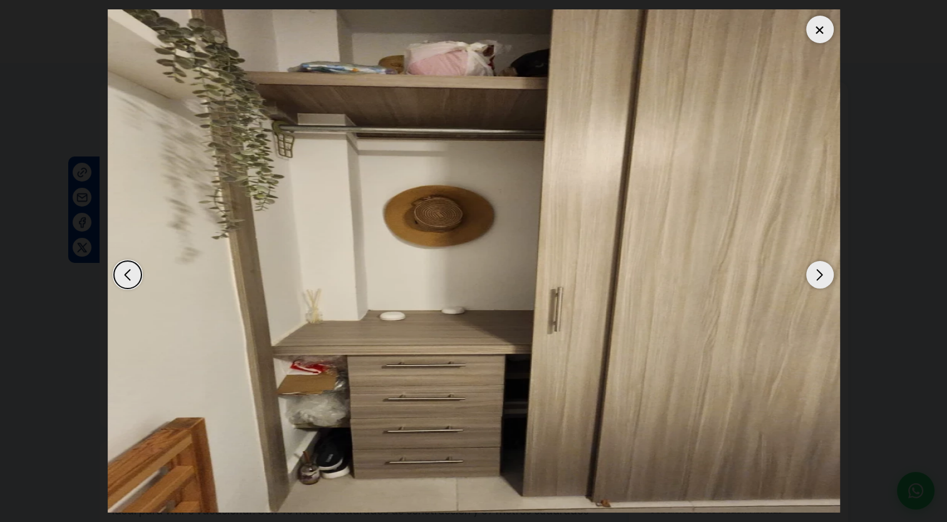
click at [837, 266] on img "4 / 6" at bounding box center [474, 260] width 732 height 503
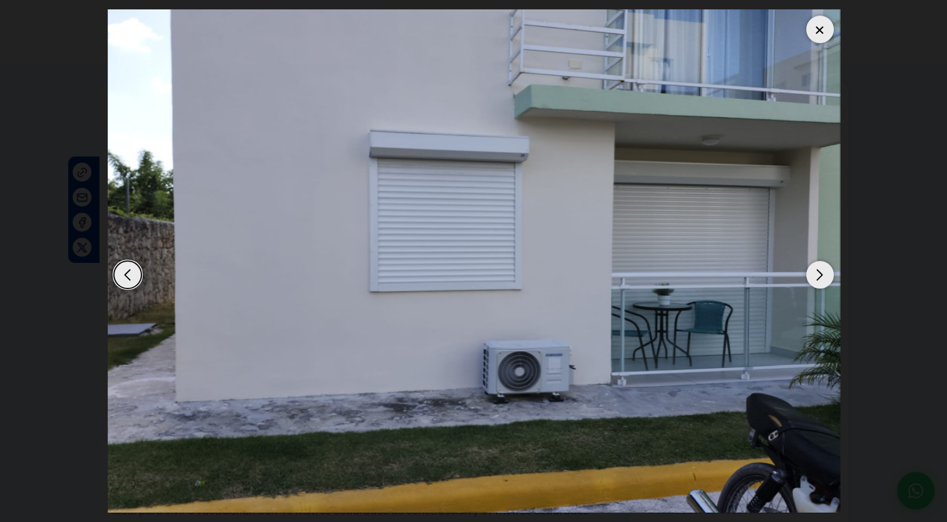
click at [837, 267] on img "6 / 6" at bounding box center [474, 260] width 732 height 503
click at [816, 267] on div "Next slide" at bounding box center [820, 275] width 28 height 28
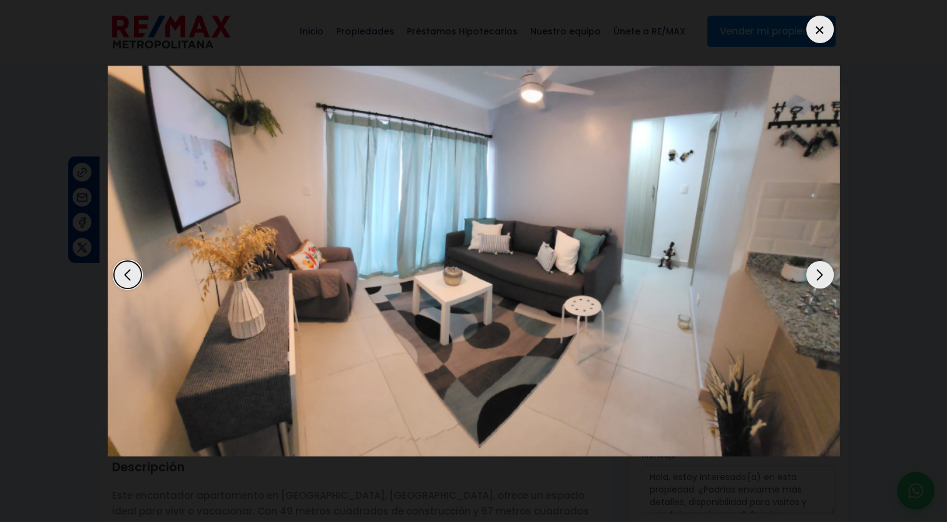
click at [816, 267] on div "Next slide" at bounding box center [820, 275] width 28 height 28
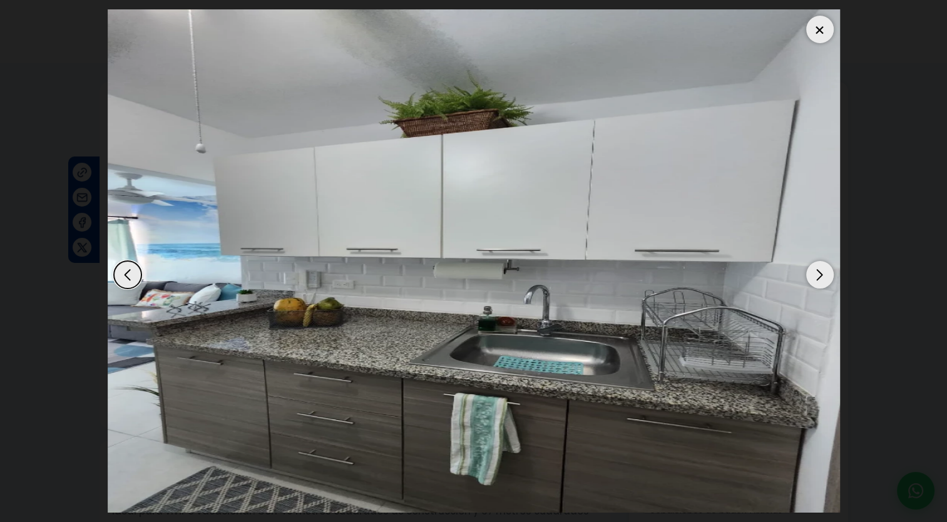
click at [816, 267] on div "Next slide" at bounding box center [820, 275] width 28 height 28
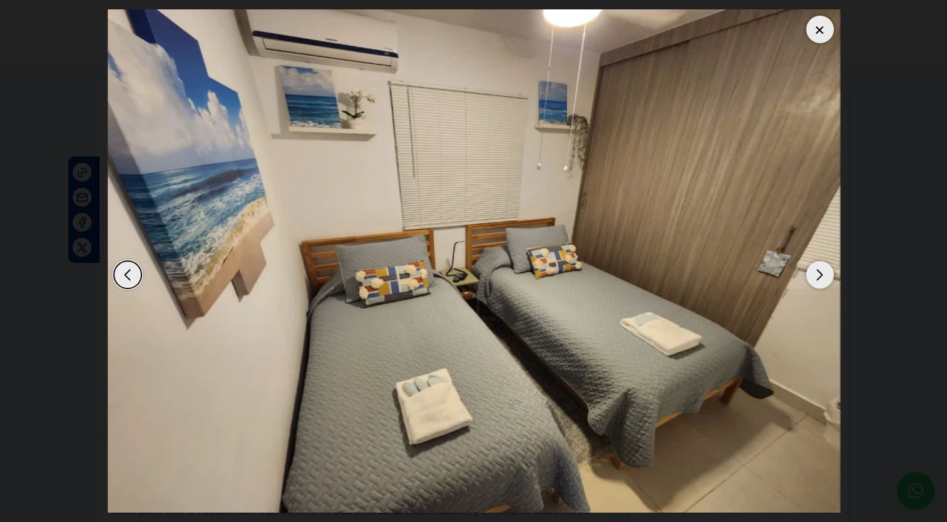
click at [816, 267] on div "Next slide" at bounding box center [820, 275] width 28 height 28
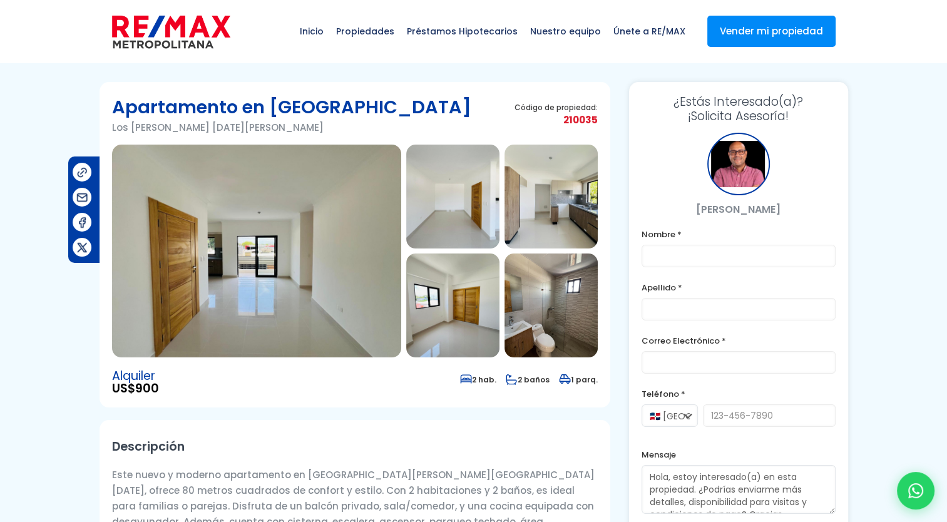
click at [184, 288] on img at bounding box center [256, 251] width 289 height 213
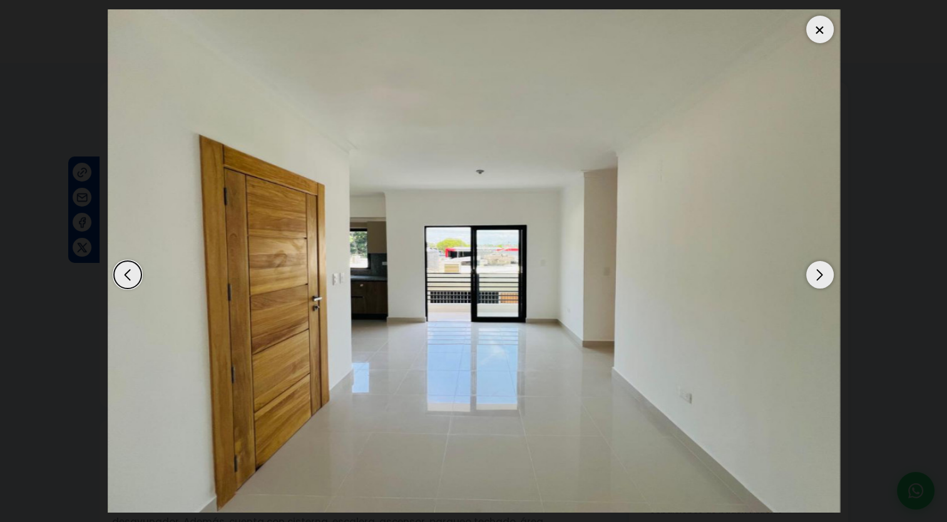
click at [824, 278] on div "Next slide" at bounding box center [820, 275] width 28 height 28
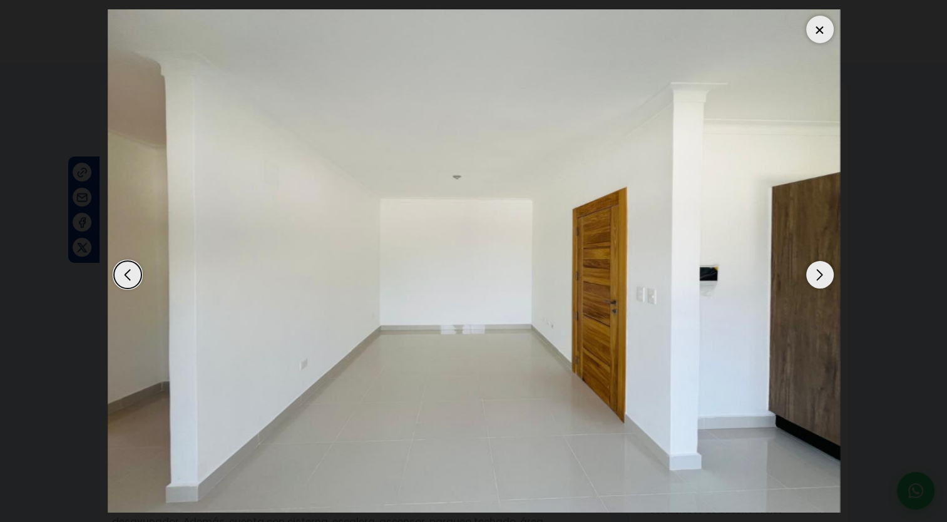
click at [824, 278] on div "Next slide" at bounding box center [820, 275] width 28 height 28
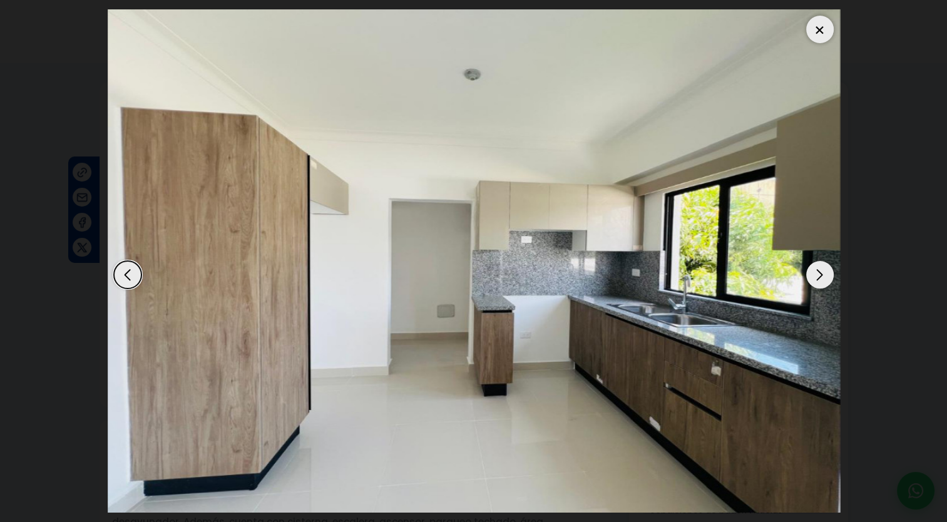
click at [824, 278] on div "Next slide" at bounding box center [820, 275] width 28 height 28
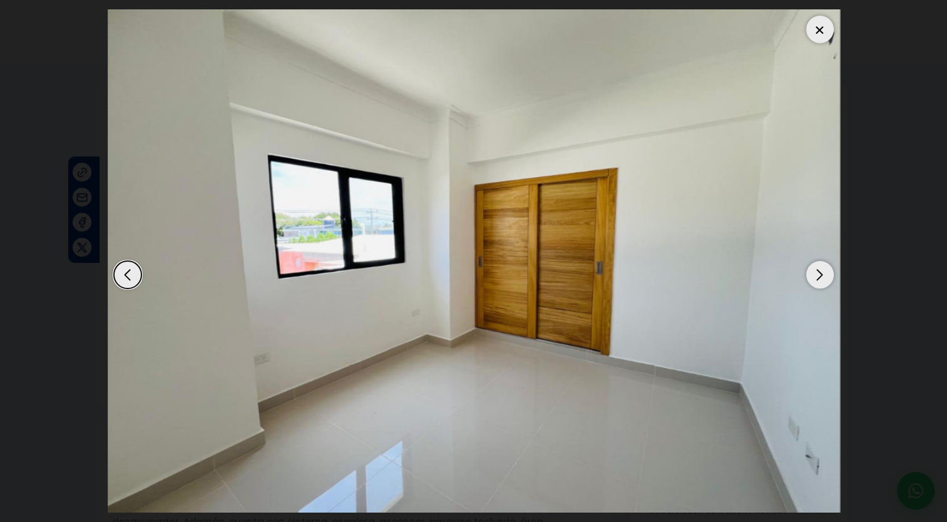
click at [824, 278] on div "Next slide" at bounding box center [820, 275] width 28 height 28
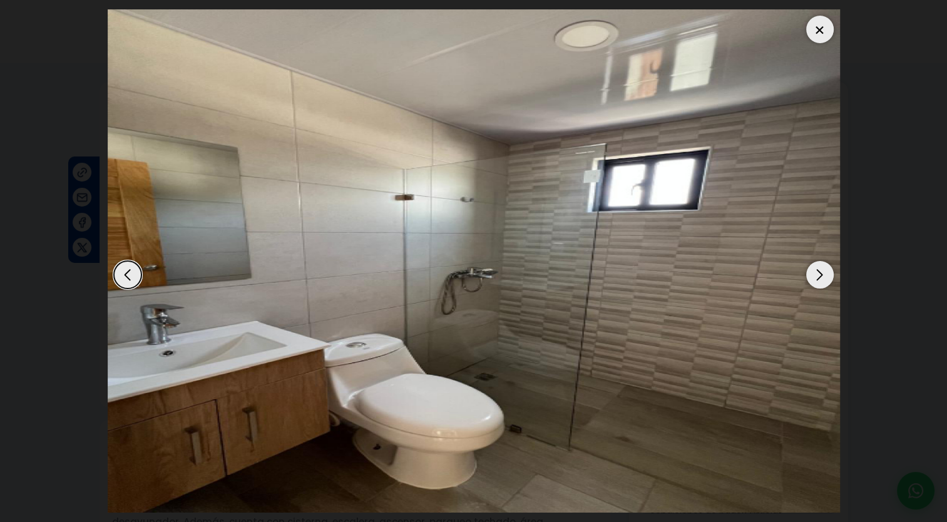
click at [824, 278] on div "Next slide" at bounding box center [820, 275] width 28 height 28
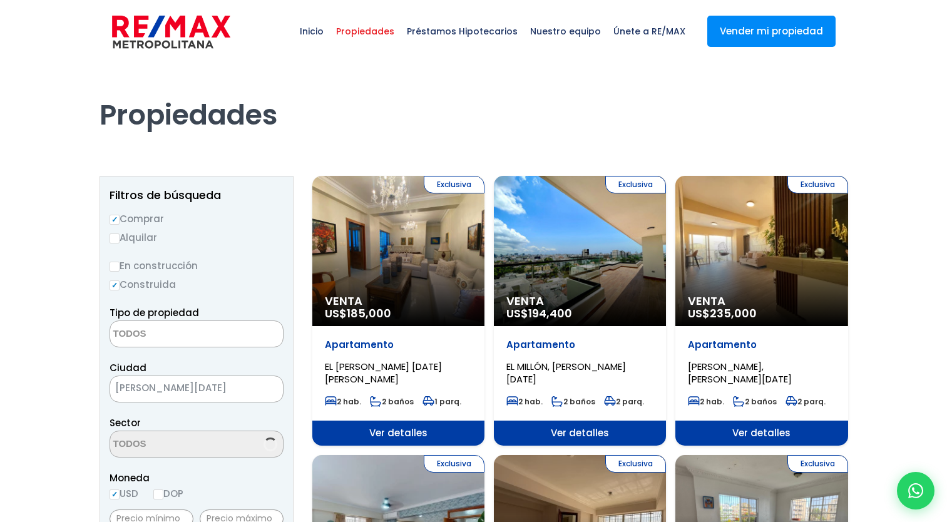
select select
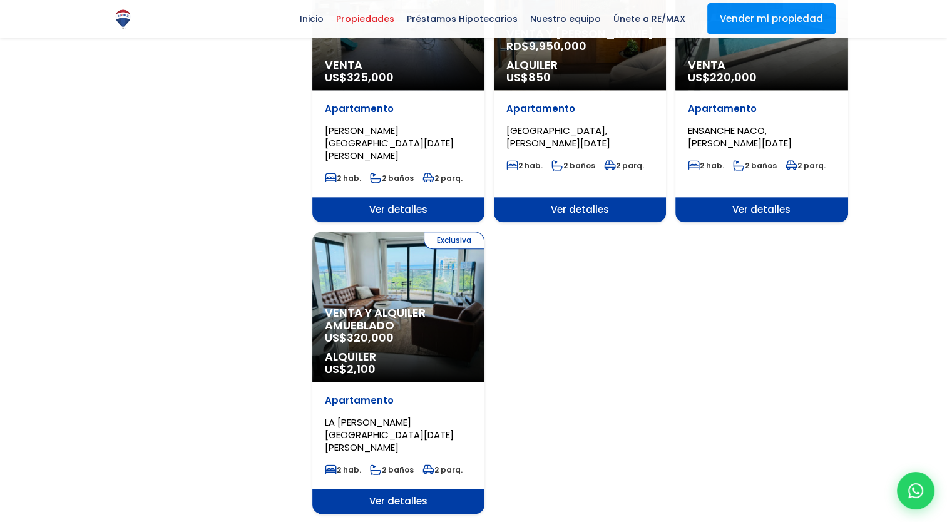
scroll to position [1502, 0]
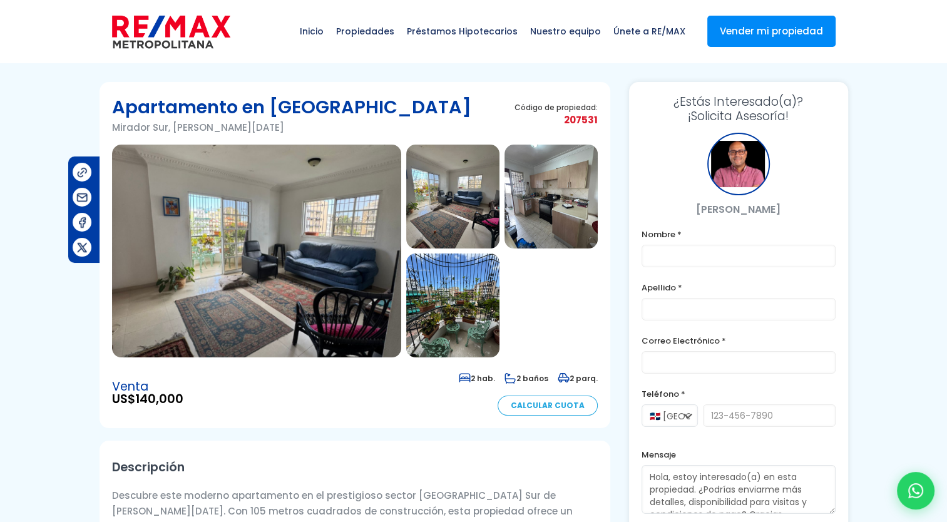
click at [453, 218] on img at bounding box center [452, 197] width 93 height 104
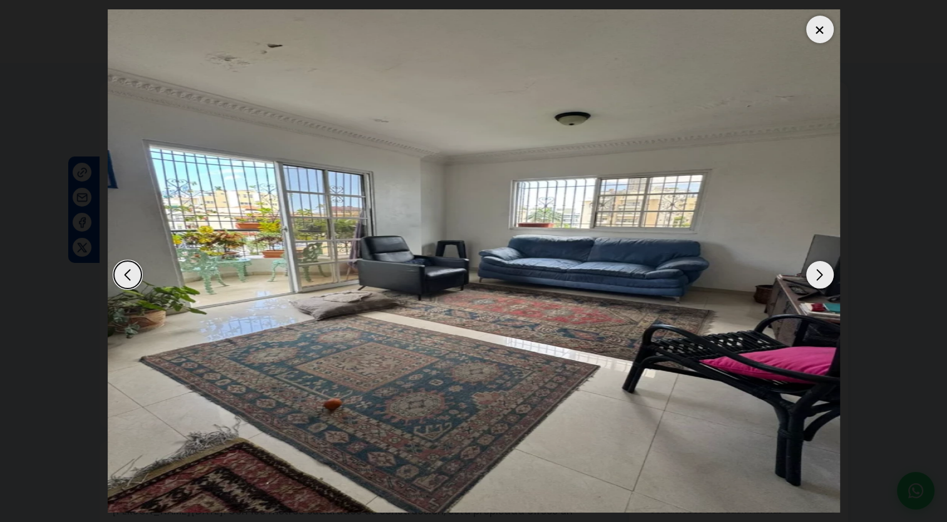
click at [820, 272] on div "Next slide" at bounding box center [820, 275] width 28 height 28
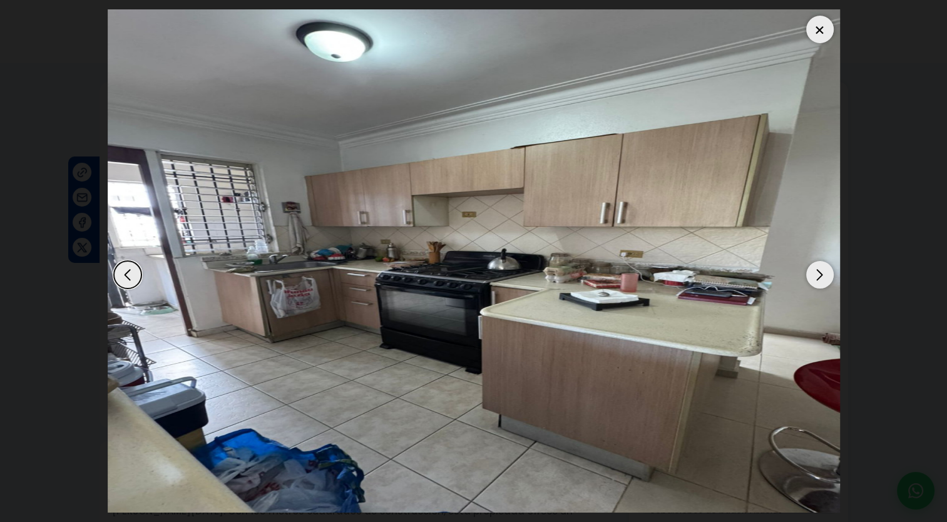
click at [821, 275] on div "Next slide" at bounding box center [820, 275] width 28 height 28
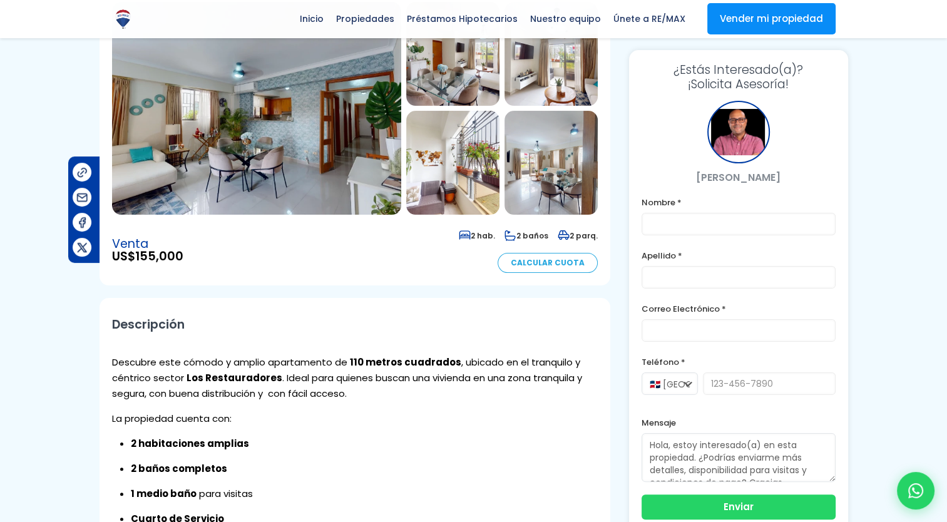
scroll to position [63, 0]
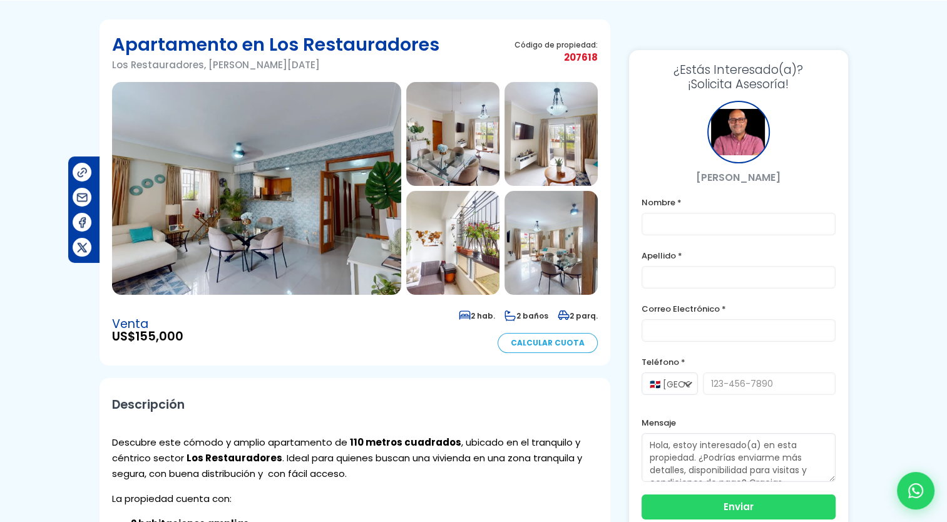
click at [299, 159] on img at bounding box center [256, 188] width 289 height 213
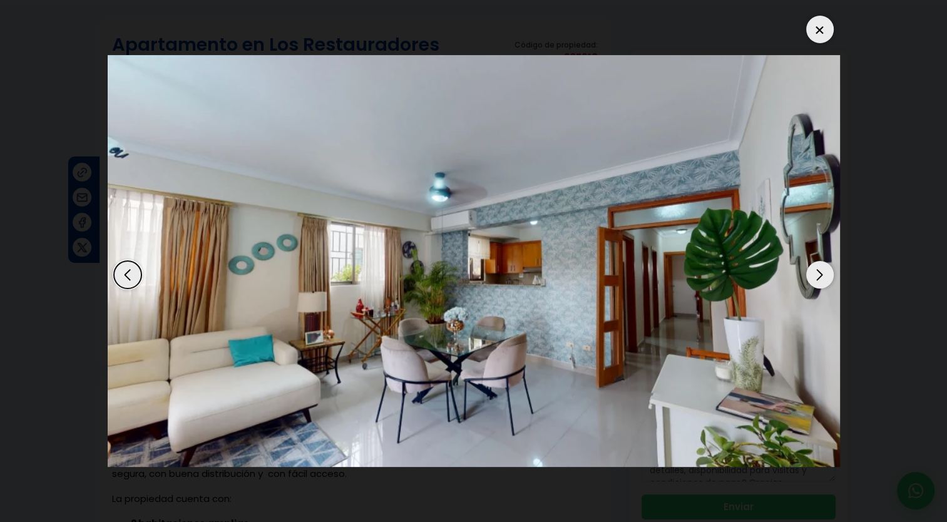
click at [841, 282] on dialog at bounding box center [473, 261] width 751 height 522
click at [820, 272] on div "Next slide" at bounding box center [820, 275] width 28 height 28
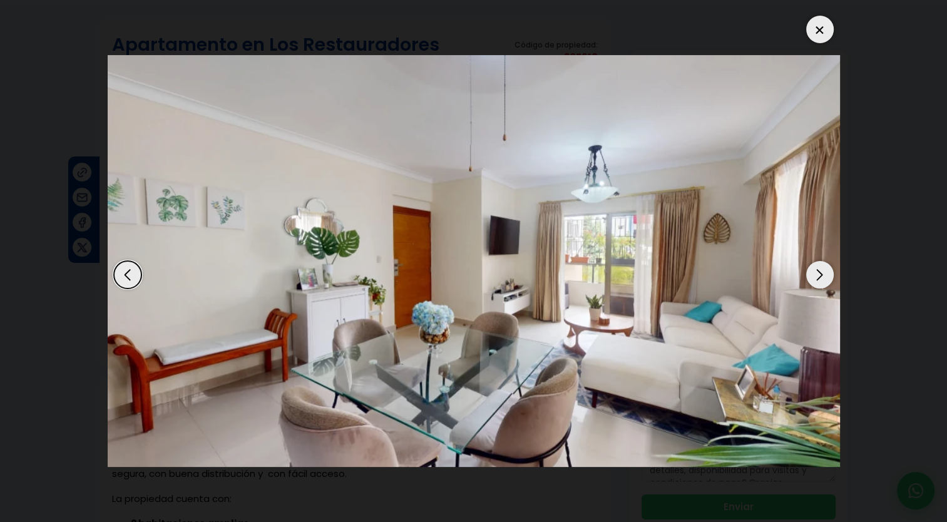
click at [820, 272] on div "Next slide" at bounding box center [820, 275] width 28 height 28
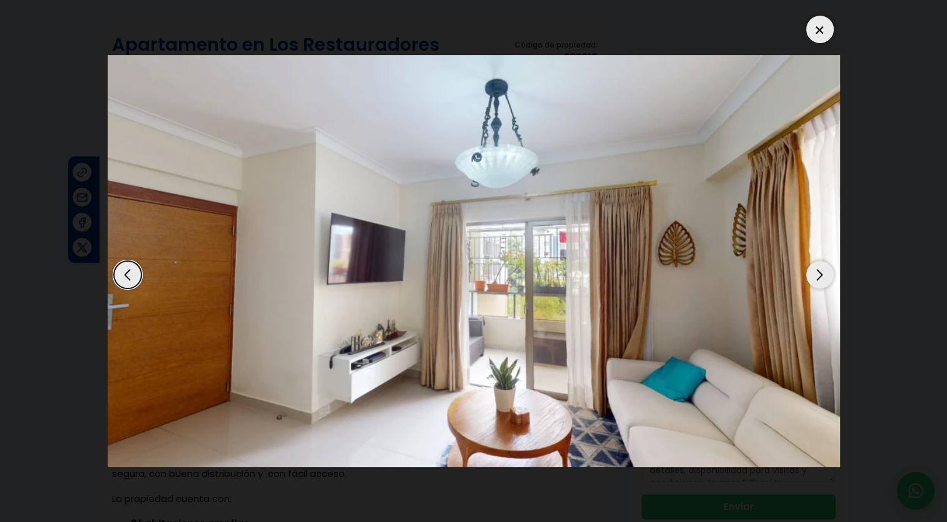
click at [820, 272] on div "Next slide" at bounding box center [820, 275] width 28 height 28
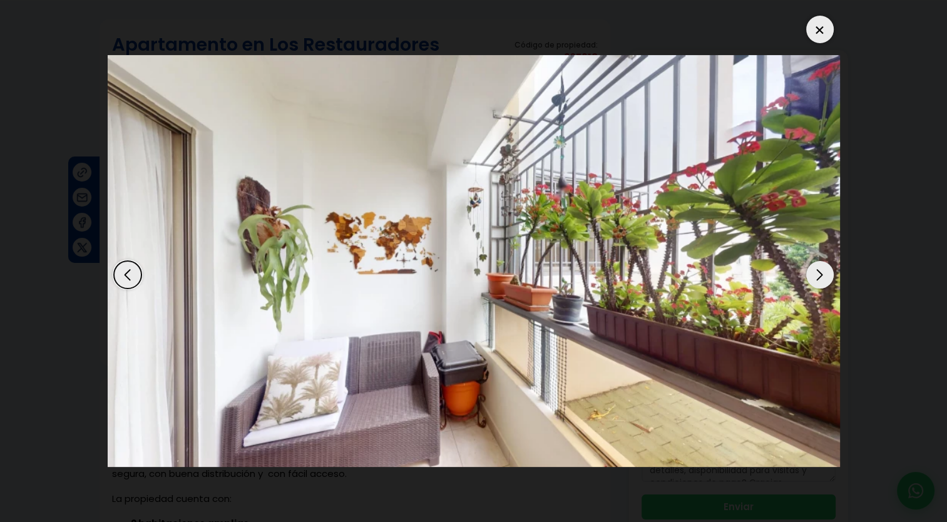
click at [821, 269] on div "Next slide" at bounding box center [820, 275] width 28 height 28
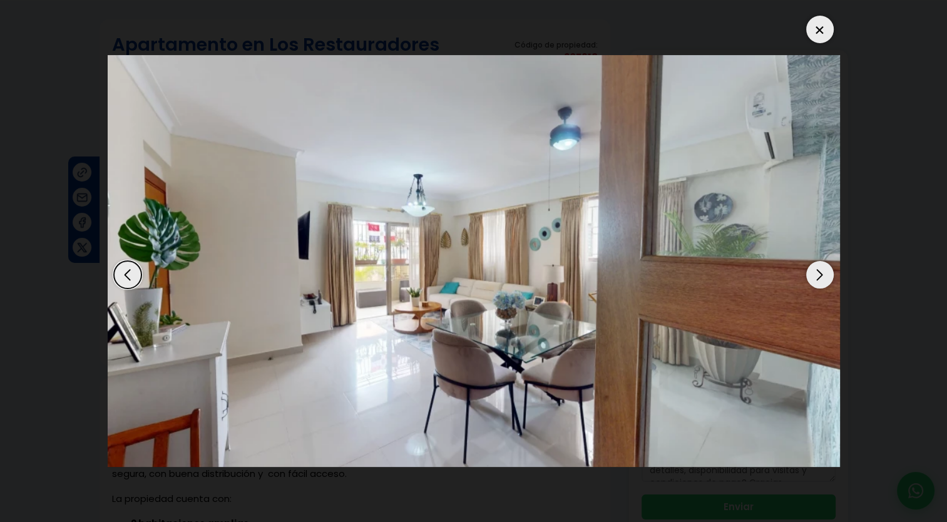
click at [821, 269] on div "Next slide" at bounding box center [820, 275] width 28 height 28
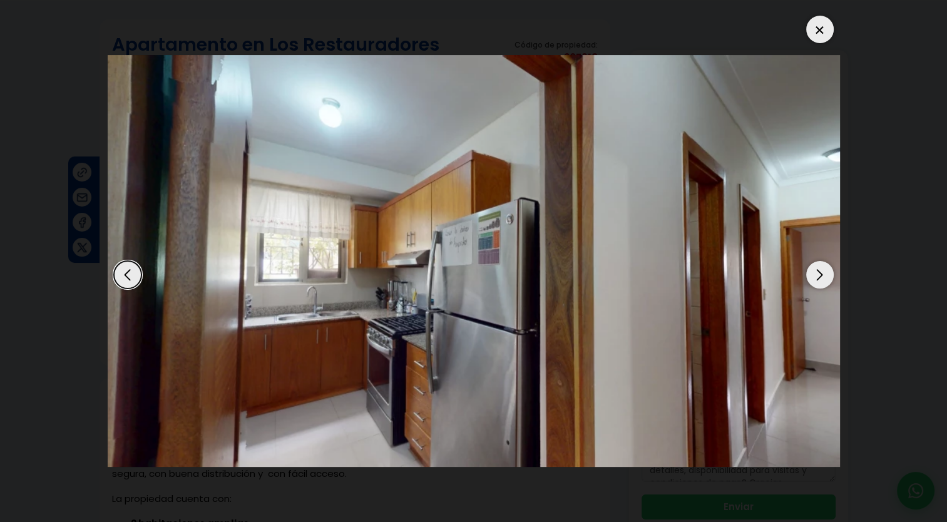
click at [821, 269] on div "Next slide" at bounding box center [820, 275] width 28 height 28
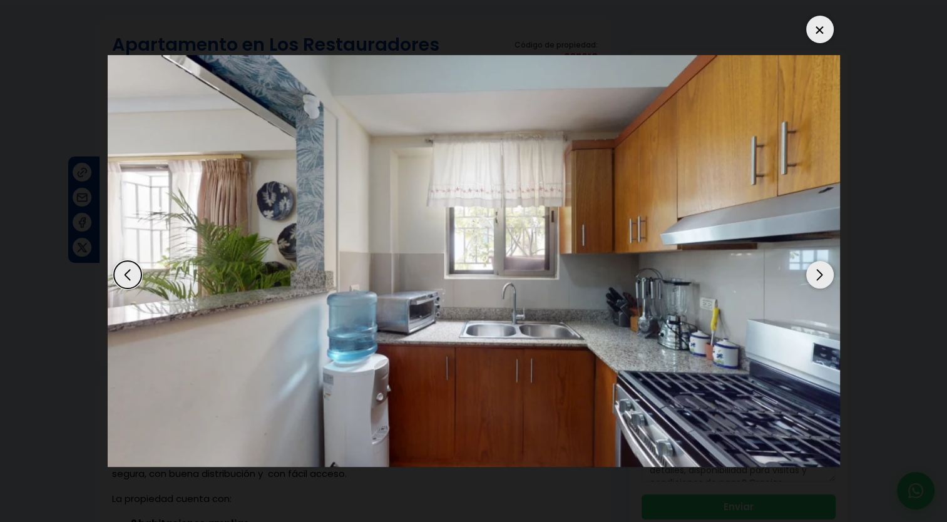
click at [821, 269] on div "Next slide" at bounding box center [820, 275] width 28 height 28
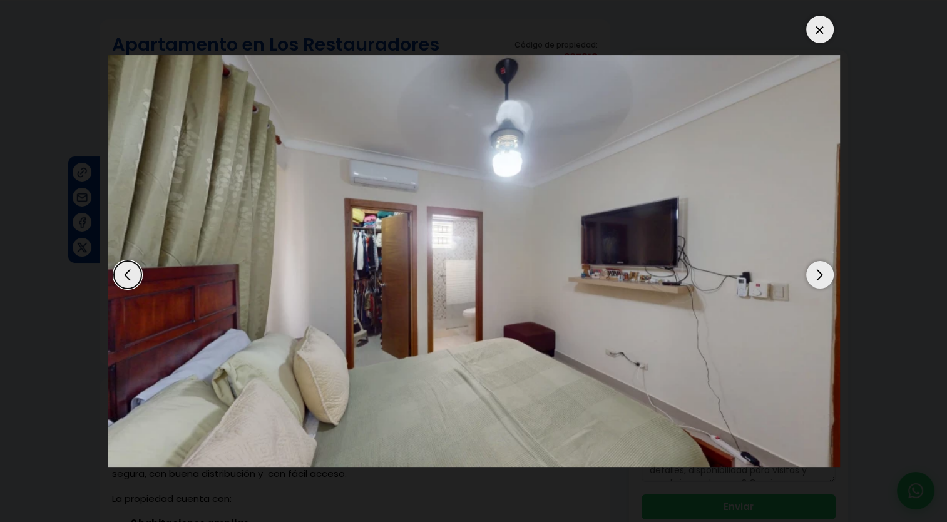
click at [821, 269] on div "Next slide" at bounding box center [820, 275] width 28 height 28
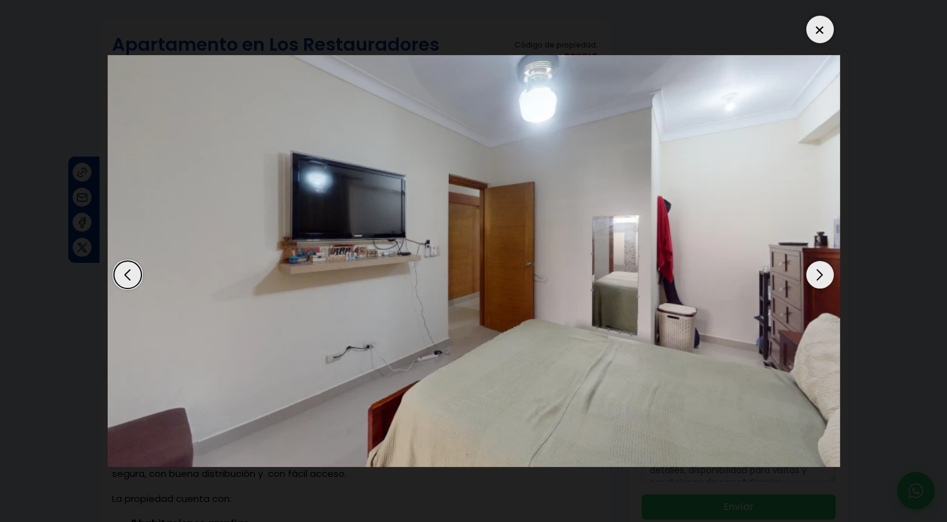
click at [821, 269] on div "Next slide" at bounding box center [820, 275] width 28 height 28
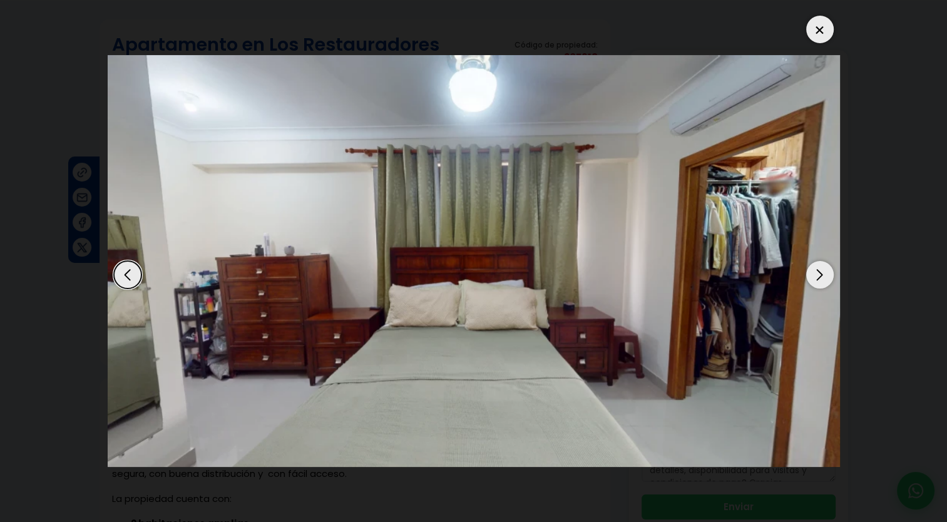
click at [821, 269] on div "Next slide" at bounding box center [820, 275] width 28 height 28
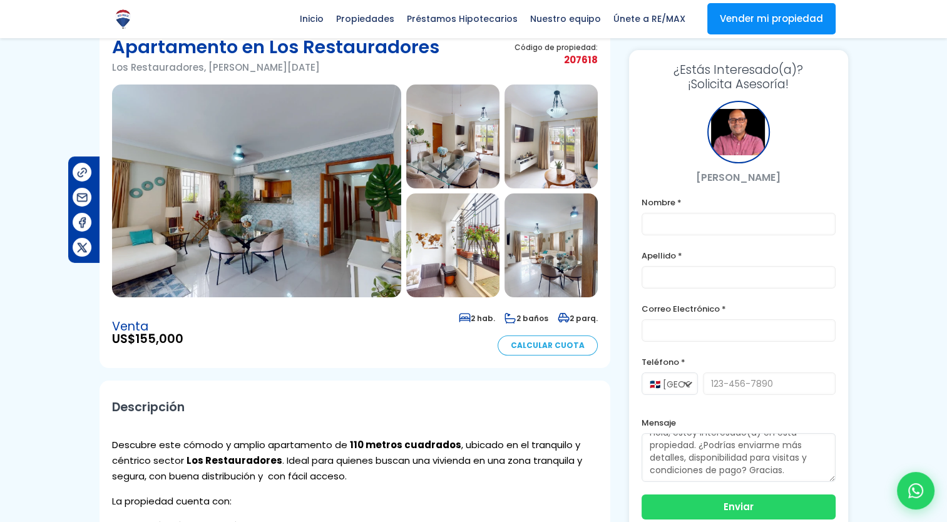
scroll to position [20, 0]
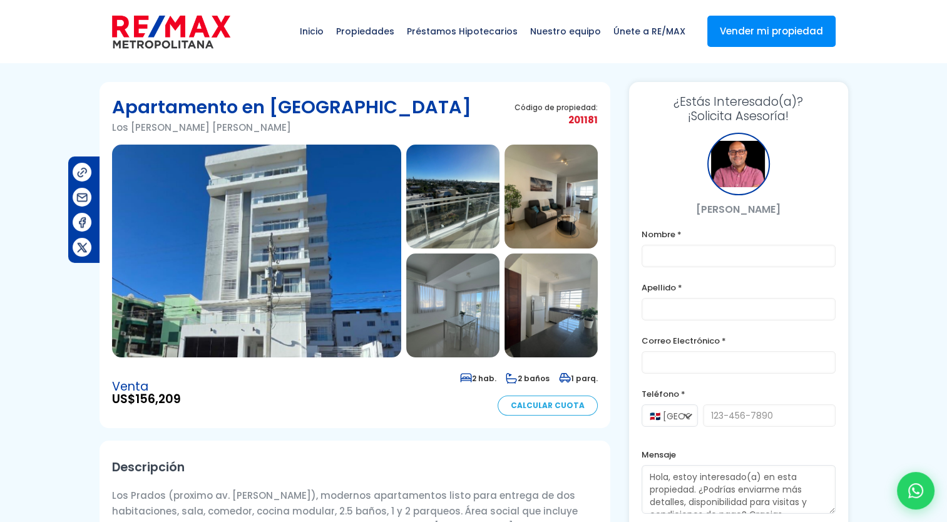
click at [357, 234] on img at bounding box center [256, 251] width 289 height 213
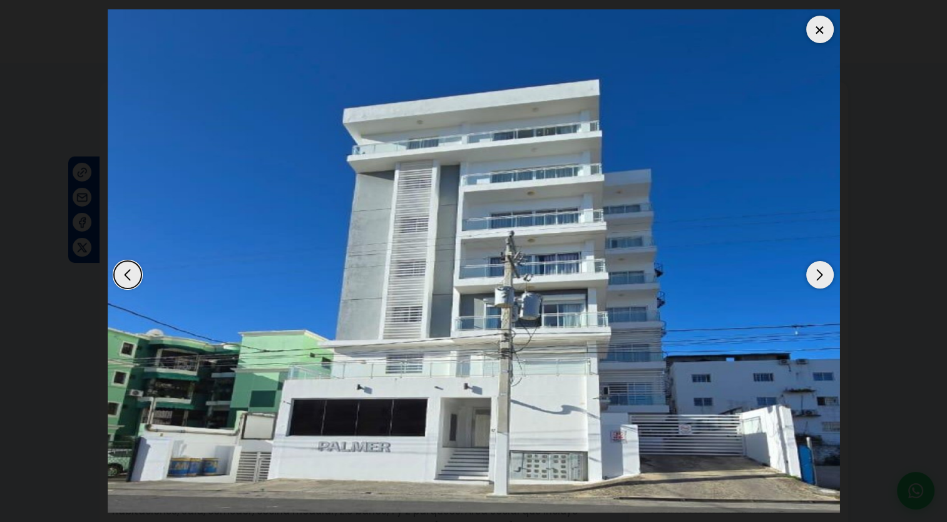
click at [831, 267] on img "1 / 8" at bounding box center [474, 260] width 732 height 503
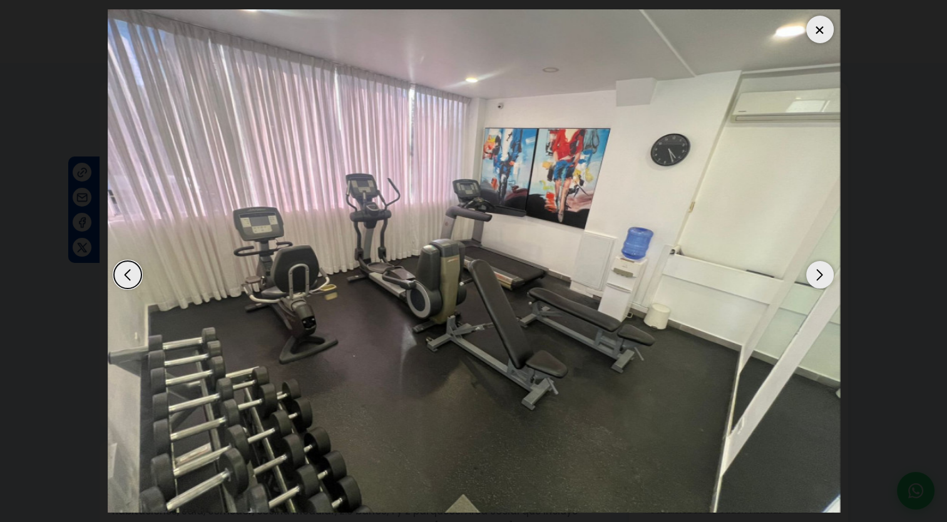
click at [829, 269] on div "Next slide" at bounding box center [820, 275] width 28 height 28
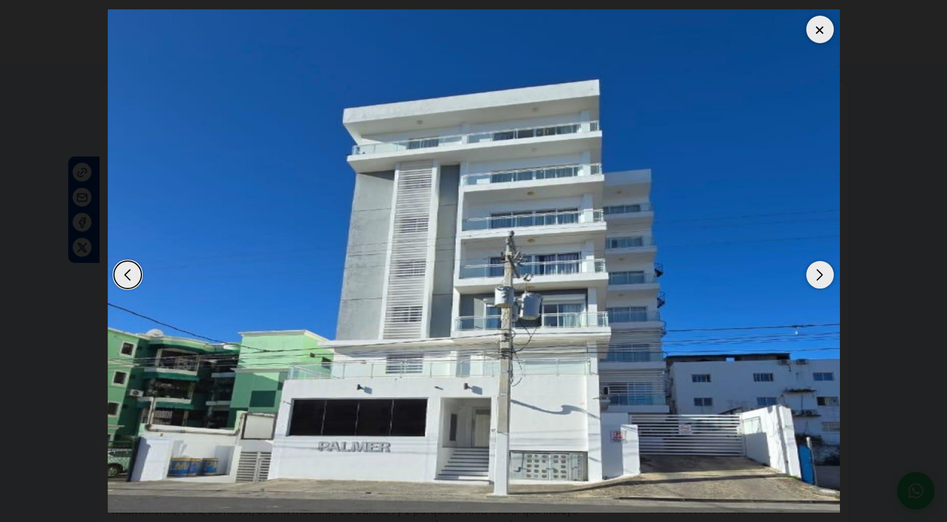
click at [829, 269] on div "Next slide" at bounding box center [820, 275] width 28 height 28
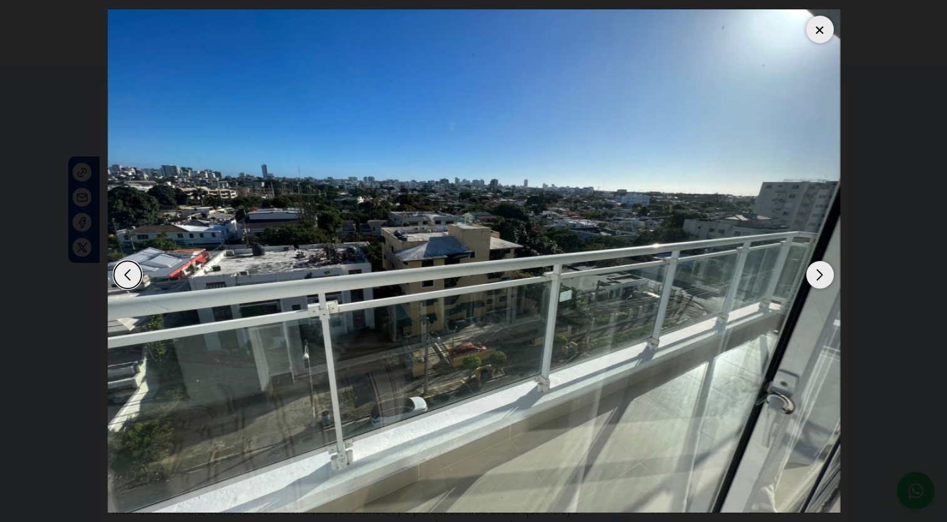
click at [829, 269] on div "Next slide" at bounding box center [820, 275] width 28 height 28
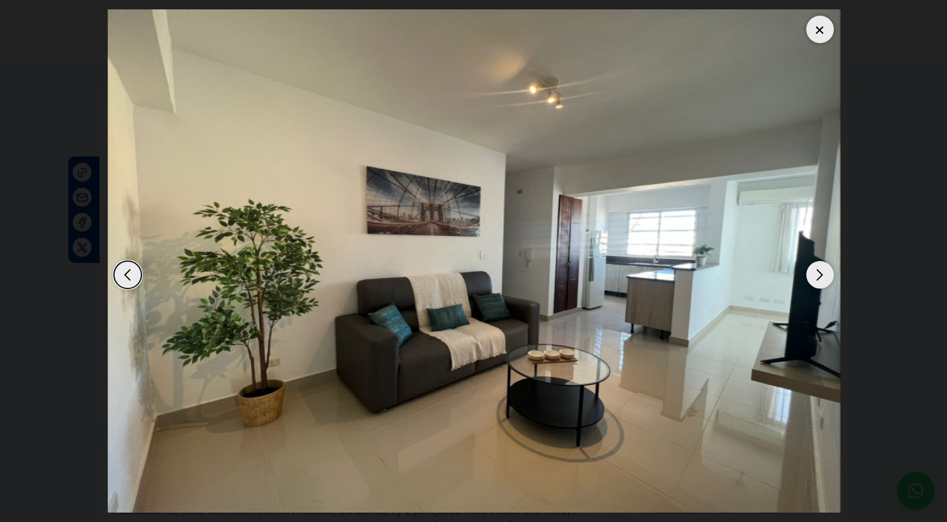
click at [829, 269] on div "Next slide" at bounding box center [820, 275] width 28 height 28
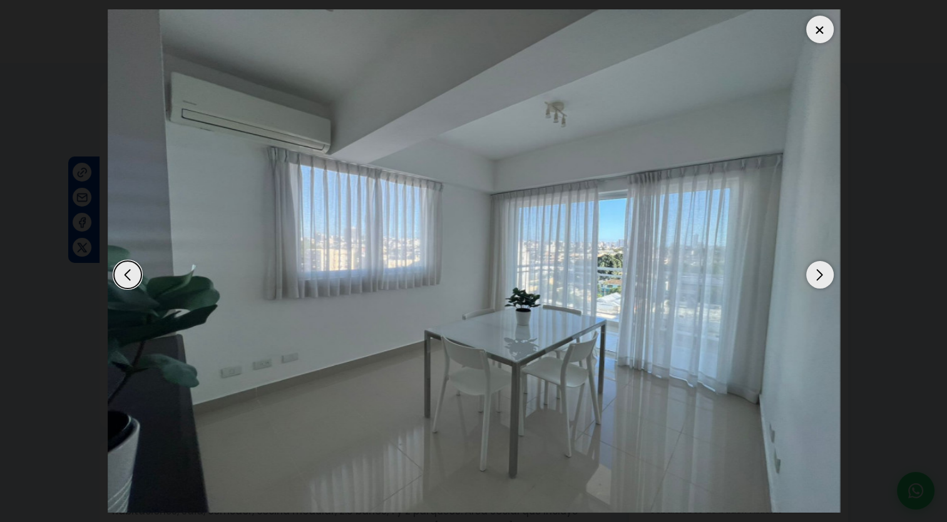
click at [829, 269] on div "Next slide" at bounding box center [820, 275] width 28 height 28
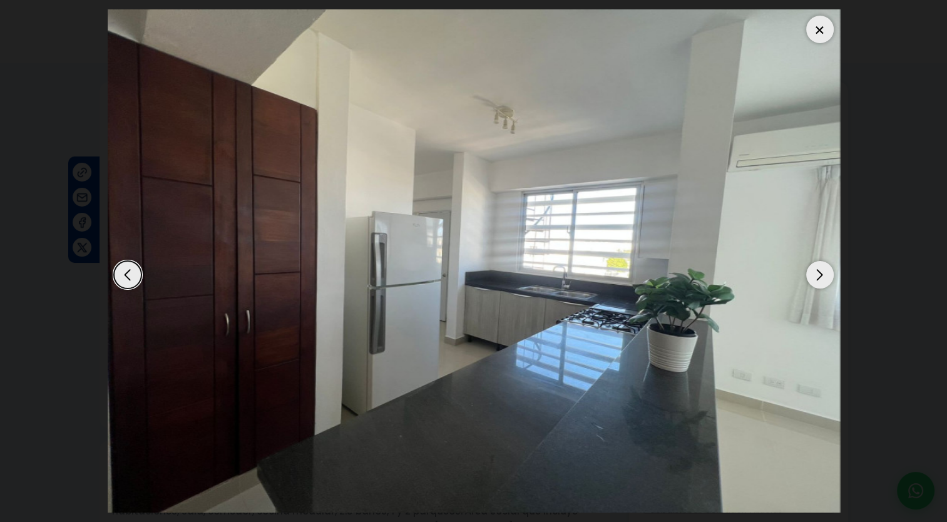
click at [828, 267] on div "Next slide" at bounding box center [820, 275] width 28 height 28
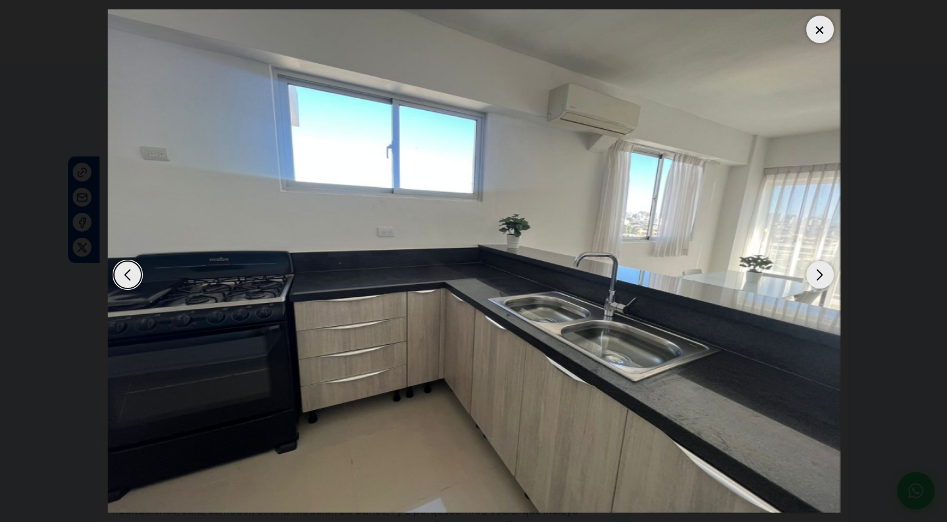
click at [827, 31] on div at bounding box center [820, 30] width 28 height 28
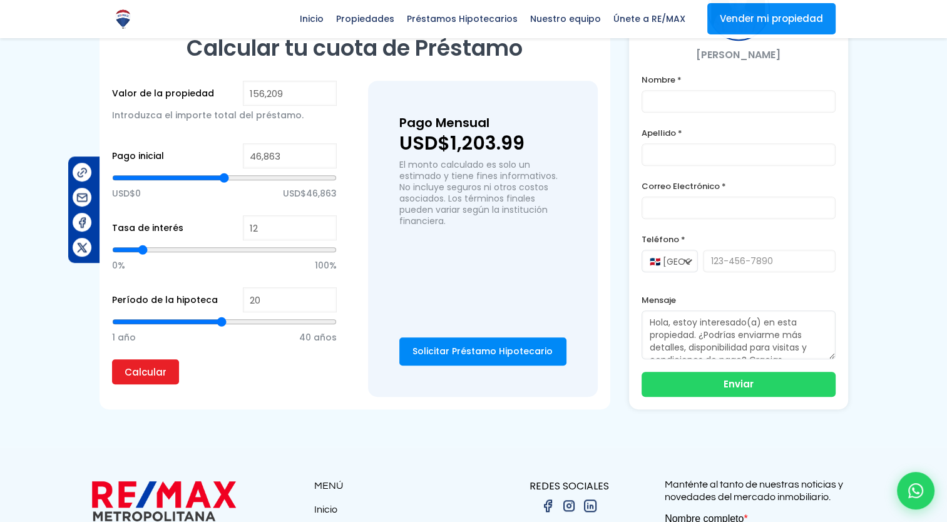
scroll to position [663, 0]
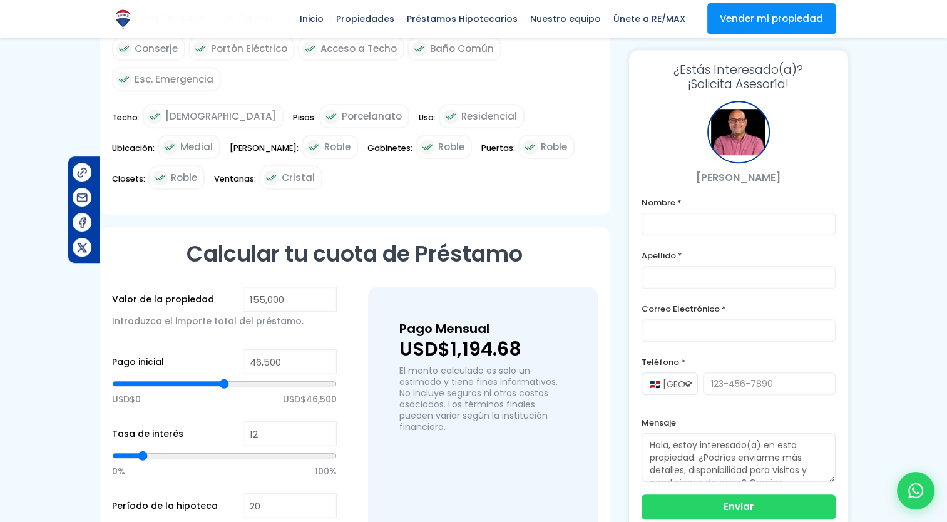
scroll to position [876, 0]
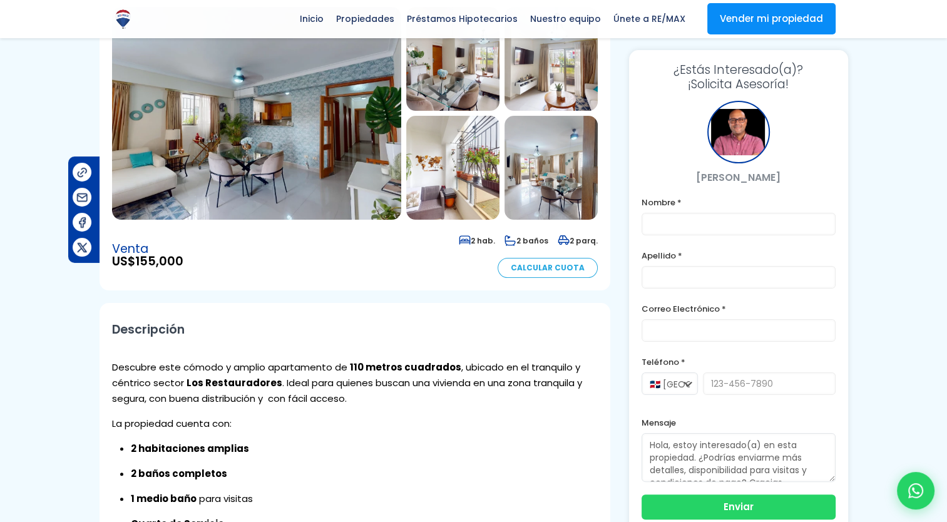
scroll to position [125, 0]
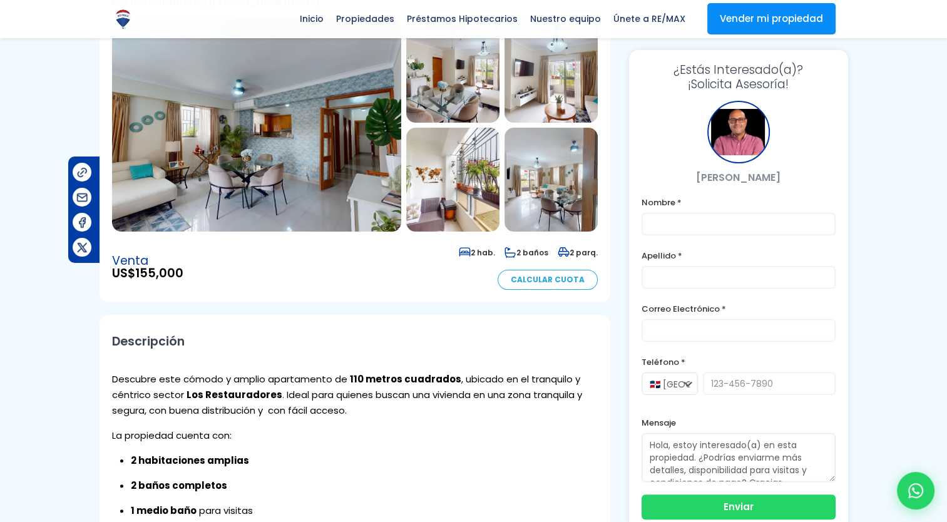
click at [333, 103] on img at bounding box center [256, 125] width 289 height 213
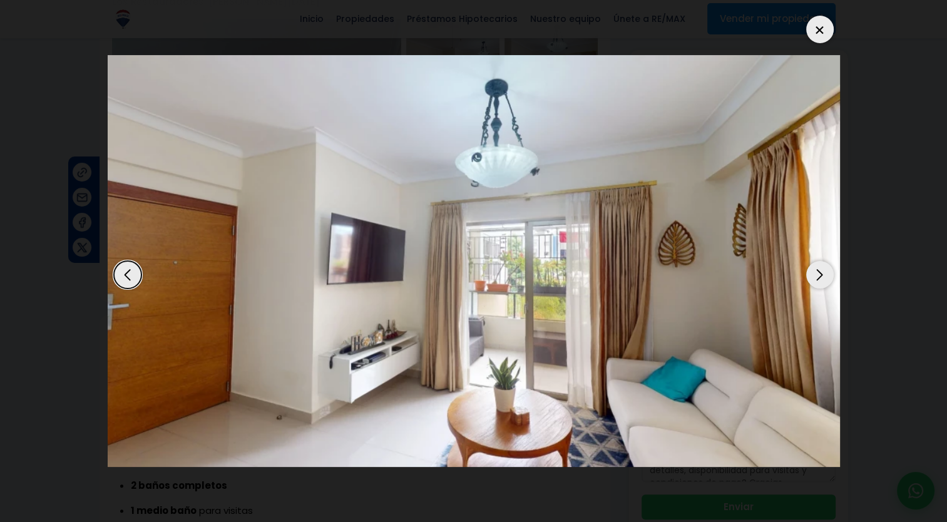
click at [533, 250] on img "3 / 16" at bounding box center [474, 261] width 732 height 412
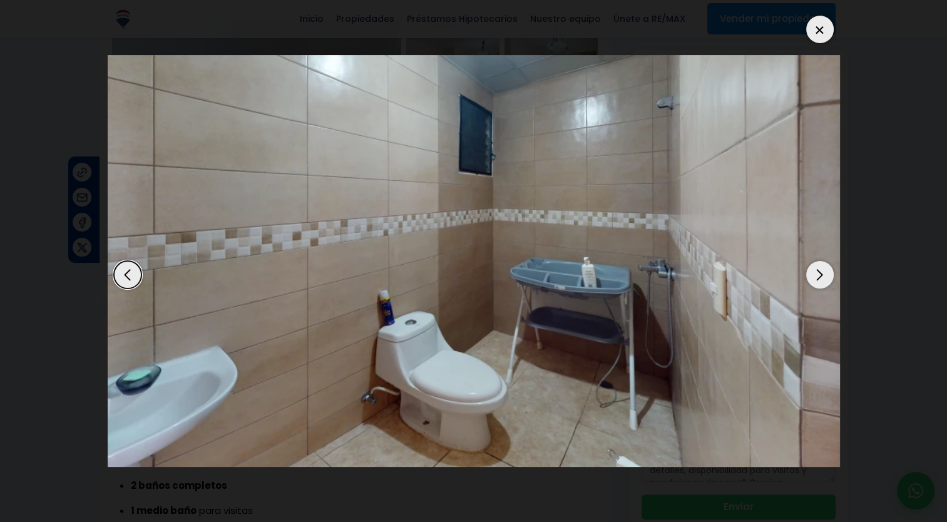
click at [533, 250] on img "16 / 16" at bounding box center [474, 261] width 732 height 412
click at [824, 274] on div "Next slide" at bounding box center [820, 275] width 28 height 28
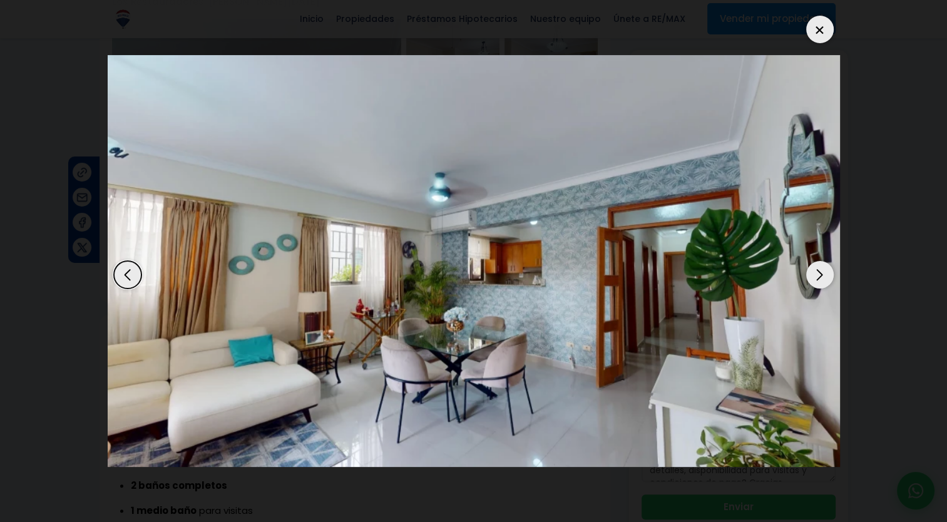
click at [824, 274] on div "Next slide" at bounding box center [820, 275] width 28 height 28
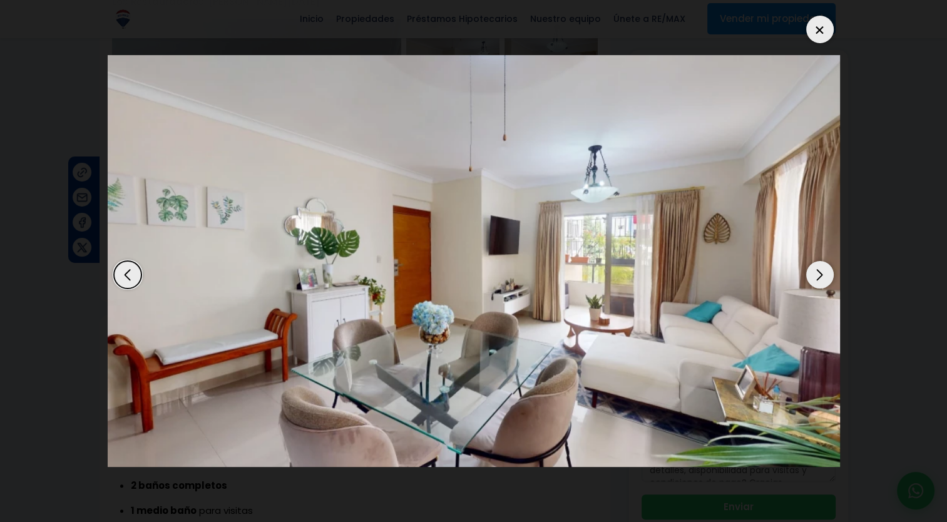
click at [824, 274] on div "Next slide" at bounding box center [820, 275] width 28 height 28
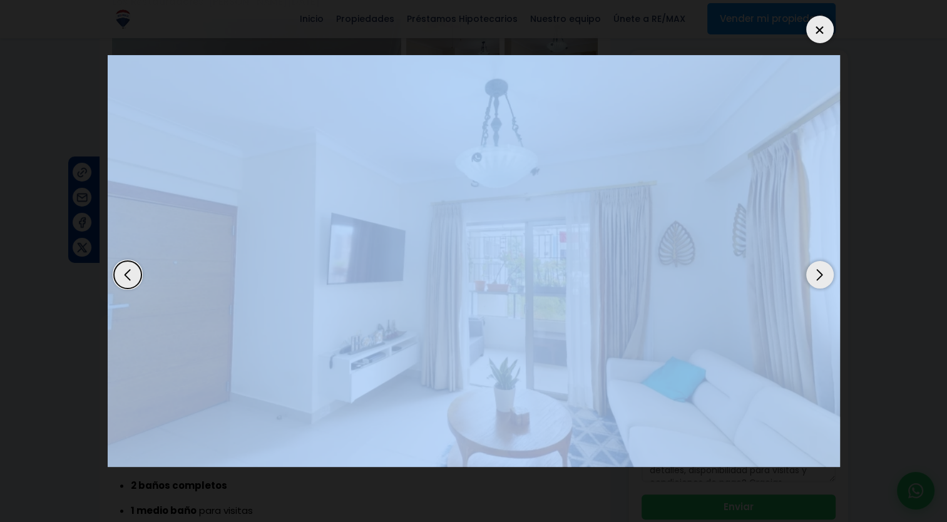
click at [824, 274] on div "Next slide" at bounding box center [820, 275] width 28 height 28
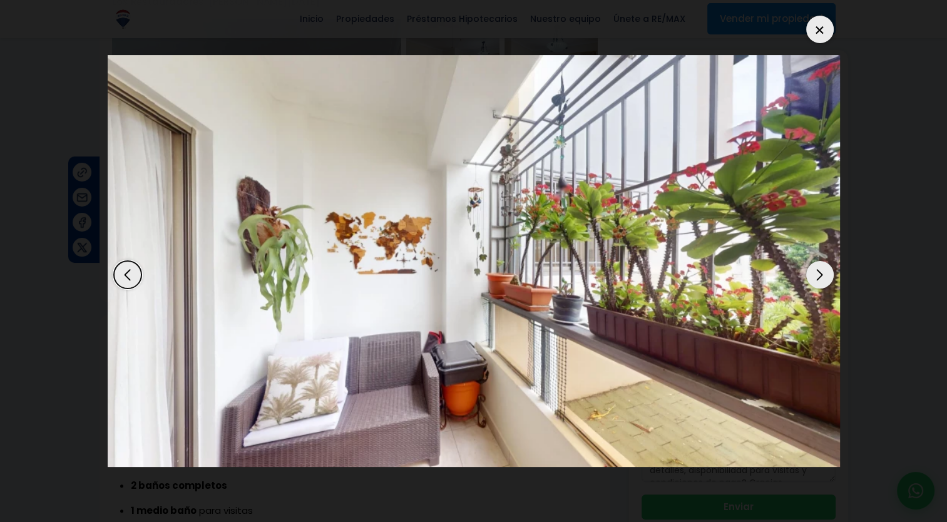
click at [824, 274] on div "Next slide" at bounding box center [820, 275] width 28 height 28
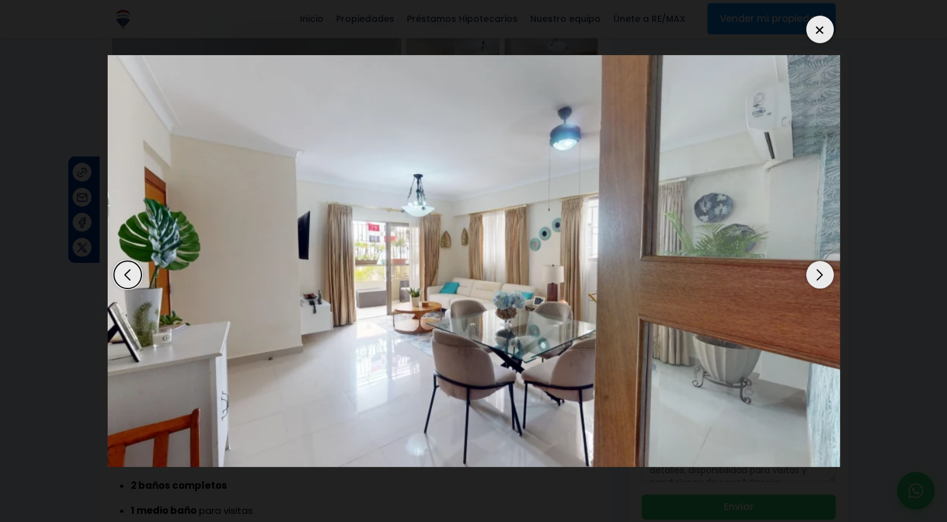
click at [824, 274] on div "Next slide" at bounding box center [820, 275] width 28 height 28
